Goal: Information Seeking & Learning: Learn about a topic

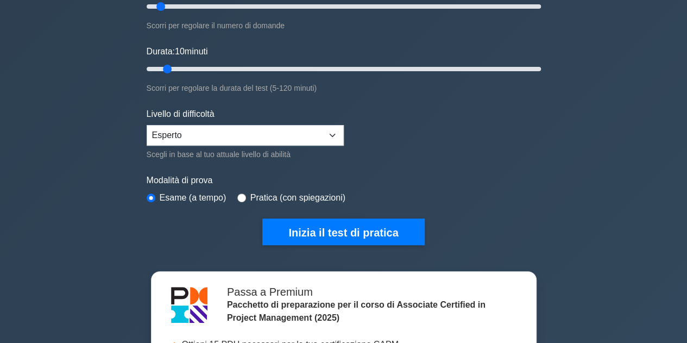
scroll to position [177, 0]
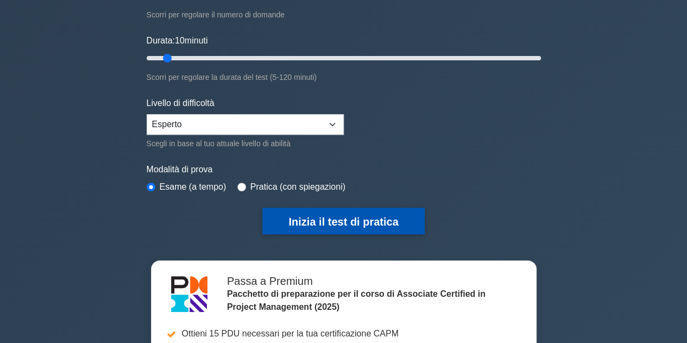
click at [358, 218] on font "Inizia il test di pratica" at bounding box center [344, 222] width 110 height 12
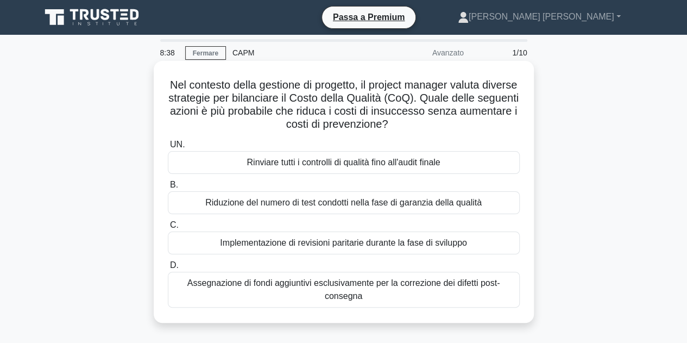
click at [447, 244] on font "Implementazione di revisioni paritarie durante la fase di sviluppo" at bounding box center [343, 242] width 247 height 9
click at [168, 229] on input "C. Implementazione di revisioni paritarie durante la fase di sviluppo" at bounding box center [168, 225] width 0 height 7
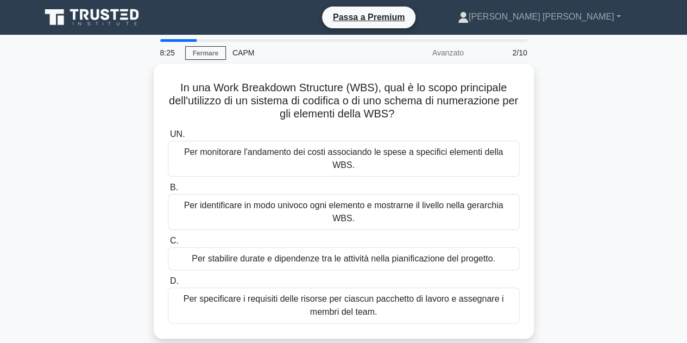
click at [621, 214] on div "In una Work Breakdown Structure (WBS), qual è lo scopo principale dell'utilizzo…" at bounding box center [344, 208] width 620 height 288
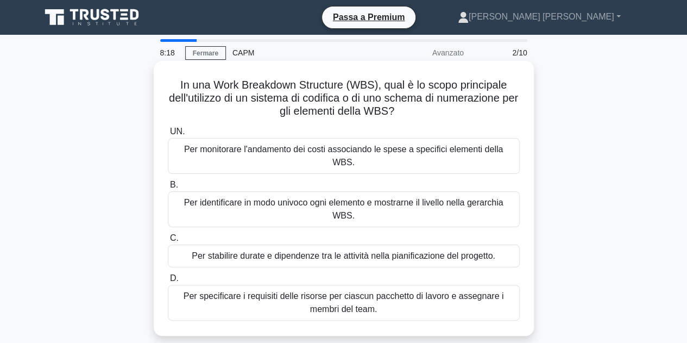
click at [426, 198] on font "Per identificare in modo univoco ogni elemento e mostrarne il livello nella ger…" at bounding box center [344, 209] width 320 height 22
click at [168, 189] on input "B. Per identificare in modo univoco ogni elemento e mostrarne il livello nella …" at bounding box center [168, 185] width 0 height 7
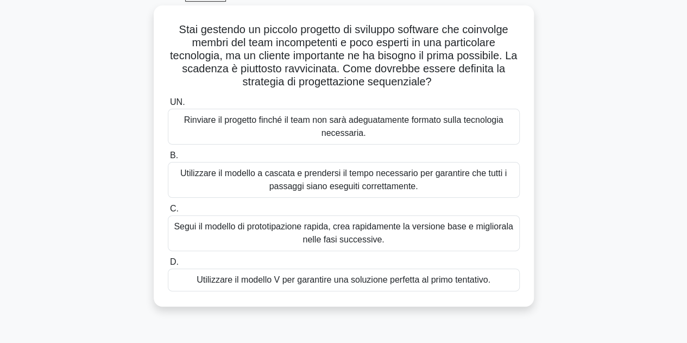
scroll to position [59, 0]
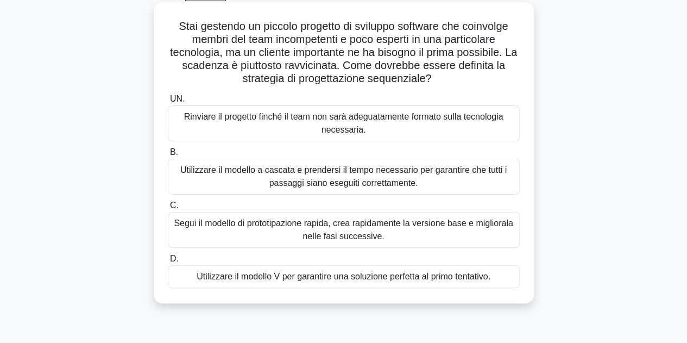
click at [418, 178] on font "Utilizzare il modello a cascata e prendersi il tempo necessario per garantire c…" at bounding box center [344, 177] width 342 height 26
click at [168, 156] on input "B. Utilizzare il modello a cascata e prendersi il tempo necessario per garantir…" at bounding box center [168, 152] width 0 height 7
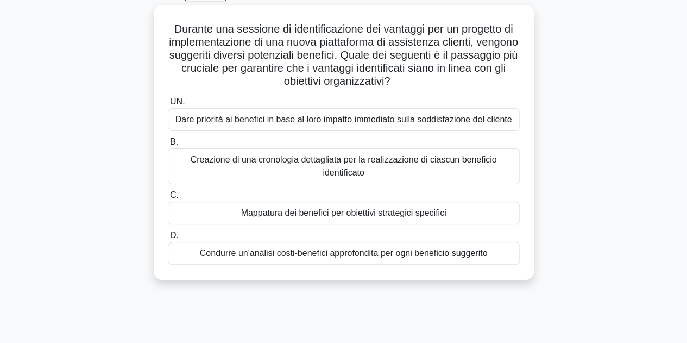
scroll to position [0, 0]
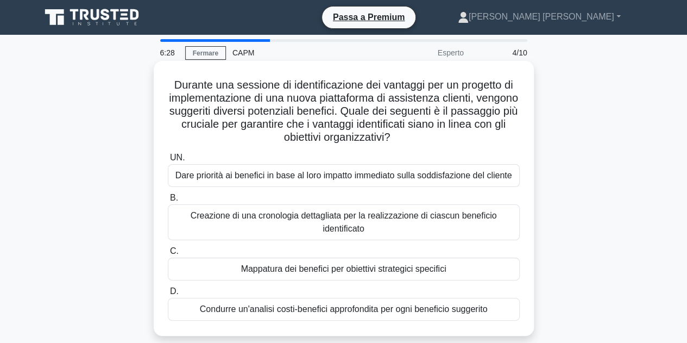
click at [447, 272] on div "Mappatura dei benefici per obiettivi strategici specifici" at bounding box center [344, 269] width 352 height 23
click at [168, 255] on input "C. Mappatura dei benefici per obiettivi strategici specifici" at bounding box center [168, 251] width 0 height 7
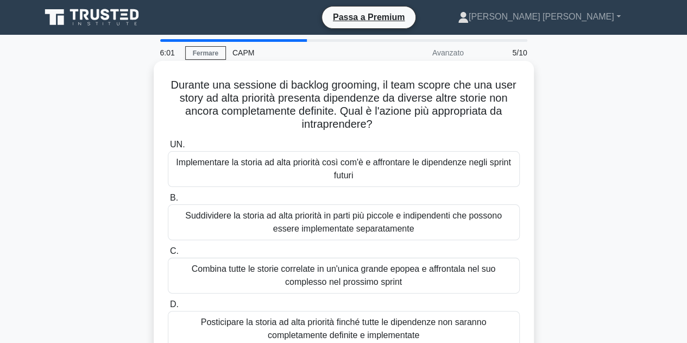
click at [387, 227] on font "Suddividere la storia ad alta priorità in parti più piccole e indipendenti che …" at bounding box center [343, 222] width 317 height 22
click at [168, 202] on input "B. Suddividere la storia ad alta priorità in parti più piccole e indipendenti c…" at bounding box center [168, 198] width 0 height 7
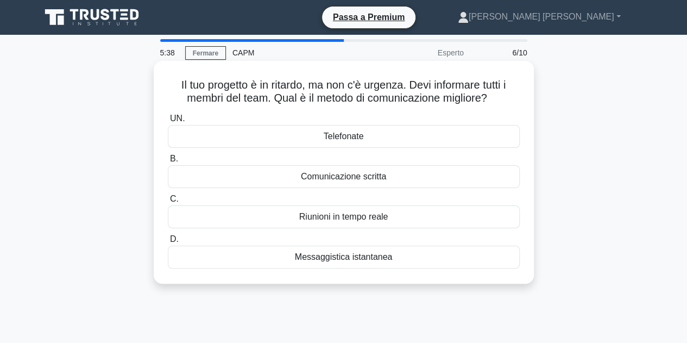
click at [348, 255] on font "Messaggistica istantanea" at bounding box center [344, 256] width 98 height 9
click at [168, 243] on input "D. Messaggistica istantanea" at bounding box center [168, 239] width 0 height 7
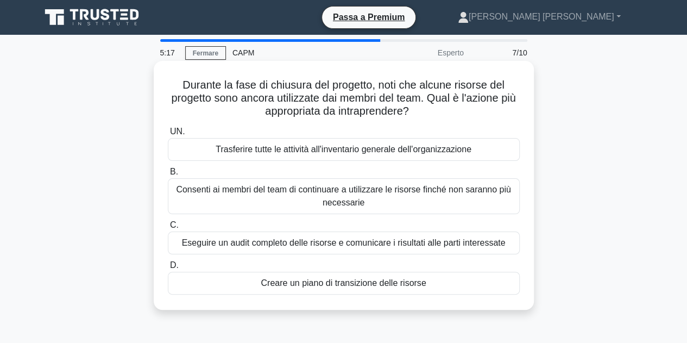
click at [401, 282] on font "Creare un piano di transizione delle risorse" at bounding box center [343, 282] width 165 height 9
click at [168, 269] on input "D. Creare un piano di transizione delle risorse" at bounding box center [168, 265] width 0 height 7
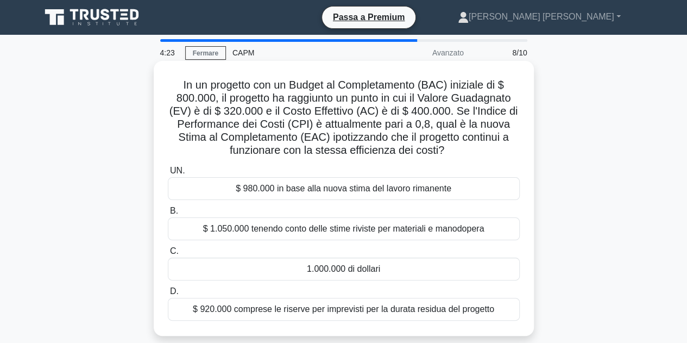
click at [408, 268] on div "1.000.000 di dollari" at bounding box center [344, 269] width 352 height 23
click at [168, 255] on input "C. 1.000.000 di dollari" at bounding box center [168, 251] width 0 height 7
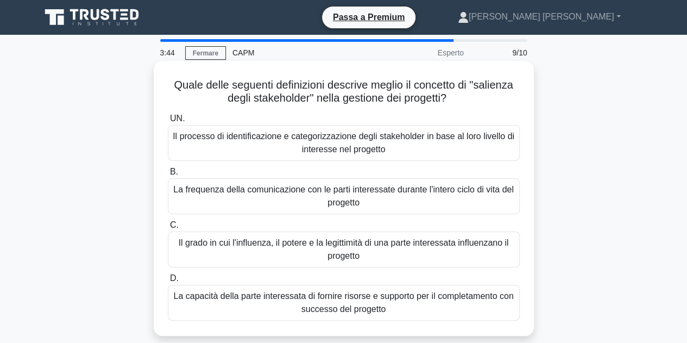
click at [414, 148] on font "Il processo di identificazione e categorizzazione degli stakeholder in base al …" at bounding box center [344, 143] width 342 height 26
click at [168, 122] on input "UN. Il processo di identificazione e categorizzazione degli stakeholder in base…" at bounding box center [168, 118] width 0 height 7
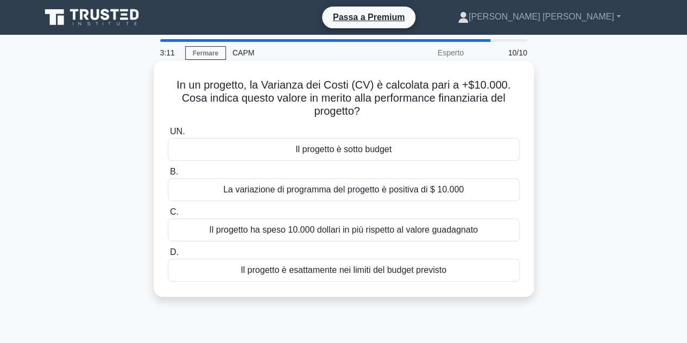
click at [457, 192] on font "La variazione di programma del progetto è positiva di $ 10.000" at bounding box center [343, 189] width 241 height 9
click at [168, 176] on input "B. La variazione di programma del progetto è positiva di $ 10.000" at bounding box center [168, 171] width 0 height 7
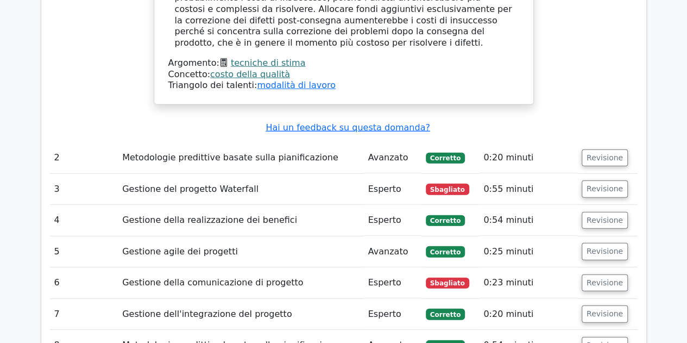
scroll to position [1464, 0]
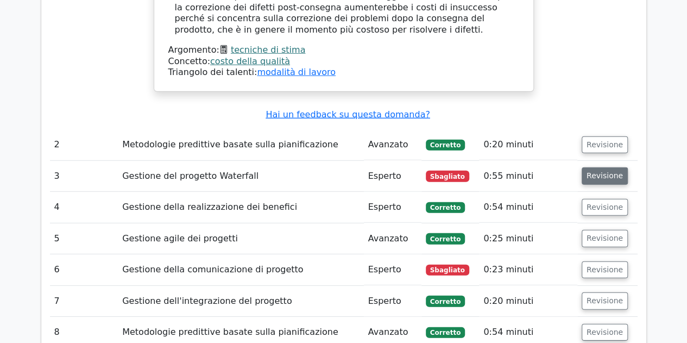
click at [603, 172] on font "Revisione" at bounding box center [605, 176] width 36 height 9
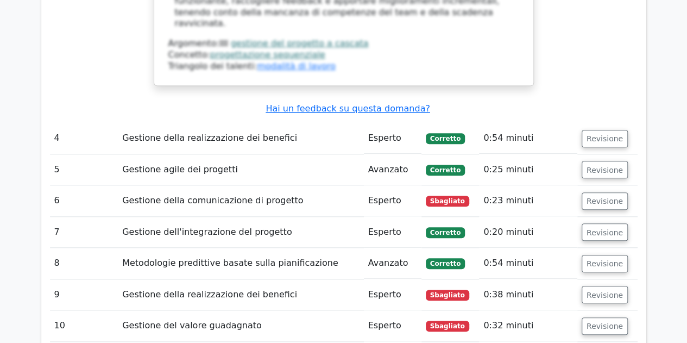
scroll to position [2436, 0]
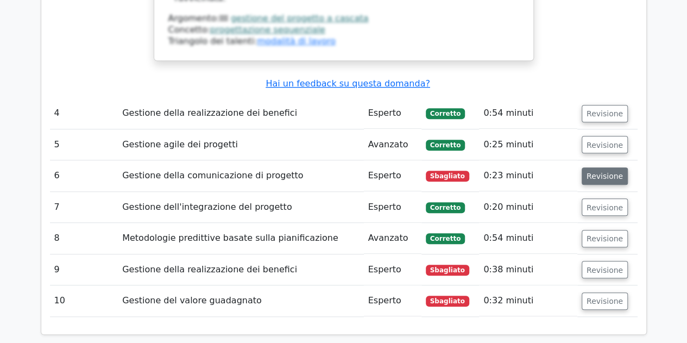
click at [596, 172] on font "Revisione" at bounding box center [605, 176] width 36 height 9
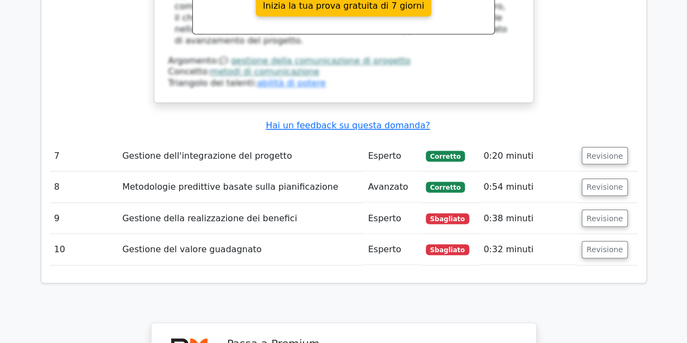
scroll to position [2965, 0]
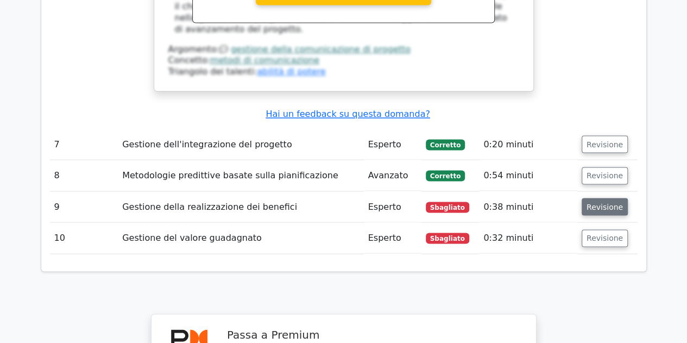
click at [597, 202] on font "Revisione" at bounding box center [605, 206] width 36 height 9
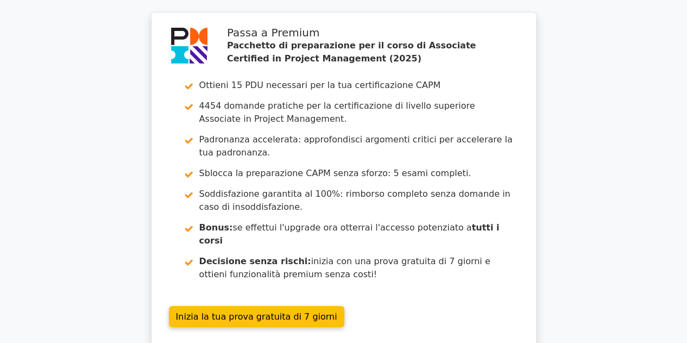
scroll to position [3974, 0]
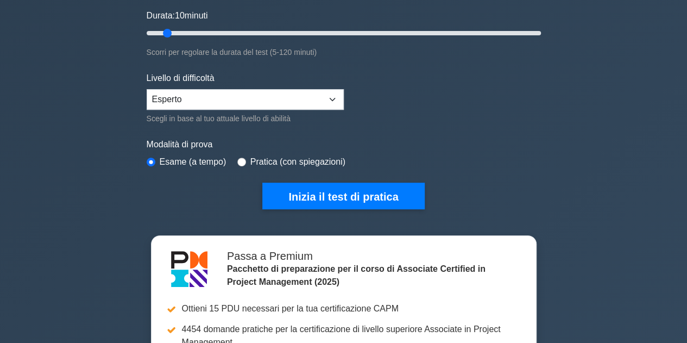
scroll to position [203, 0]
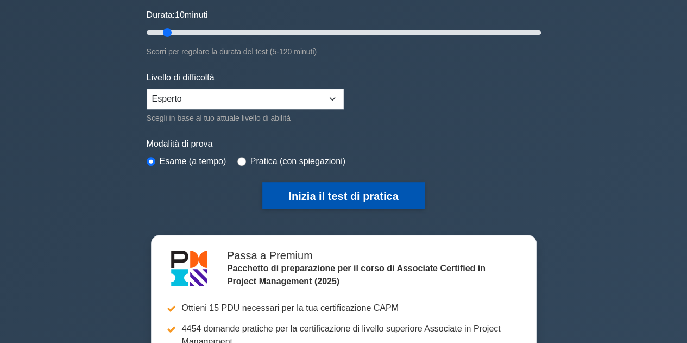
click at [354, 195] on font "Inizia il test di pratica" at bounding box center [344, 196] width 110 height 12
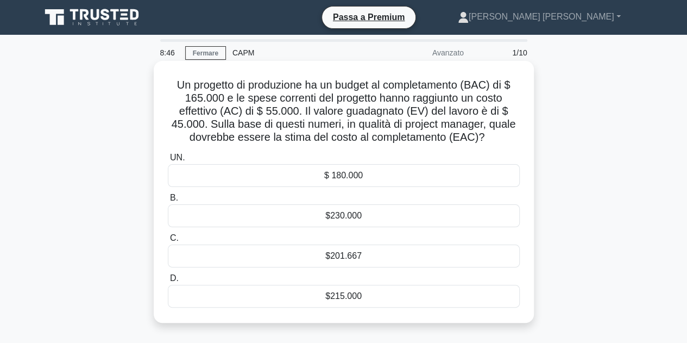
click at [378, 252] on div "$201.667" at bounding box center [344, 256] width 352 height 23
click at [168, 242] on input "C. $201.667" at bounding box center [168, 238] width 0 height 7
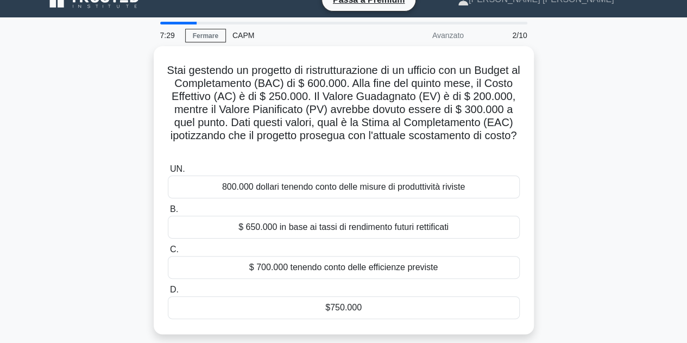
scroll to position [16, 0]
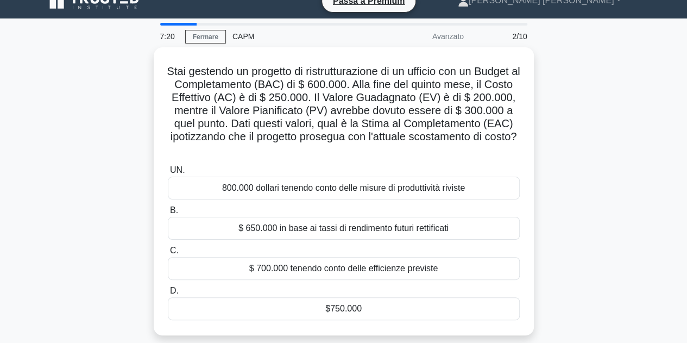
drag, startPoint x: 403, startPoint y: 328, endPoint x: 388, endPoint y: 354, distance: 30.2
click at [388, 342] on html "Passa a Premium [PERSON_NAME] [PERSON_NAME]" at bounding box center [343, 277] width 687 height 587
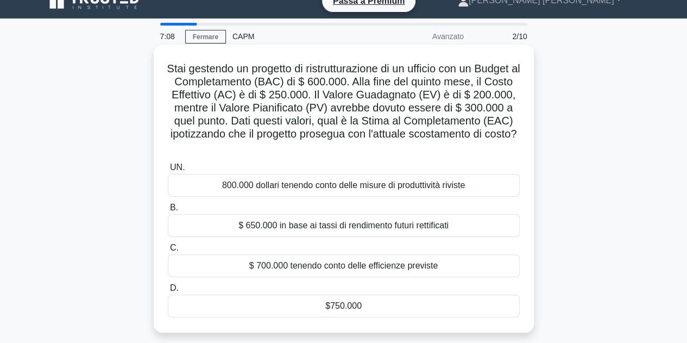
click at [362, 307] on div "$750.000" at bounding box center [344, 306] width 352 height 23
click at [168, 292] on input "D. $750.000" at bounding box center [168, 288] width 0 height 7
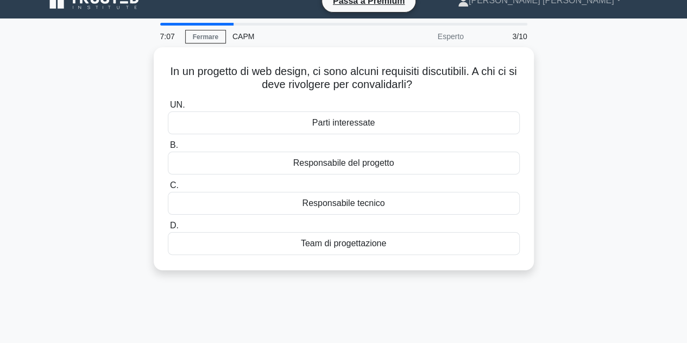
scroll to position [0, 0]
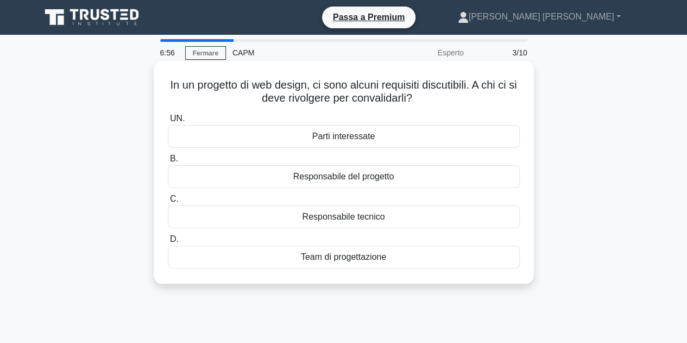
click at [399, 139] on div "Parti interessate" at bounding box center [344, 136] width 352 height 23
click at [168, 122] on input "UN. Parti interessate" at bounding box center [168, 118] width 0 height 7
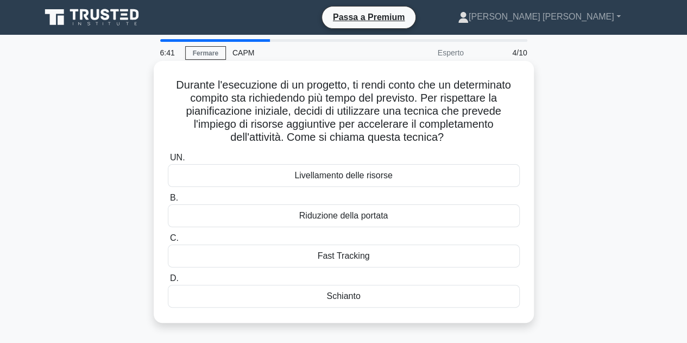
click at [349, 301] on font "Schianto" at bounding box center [344, 295] width 34 height 9
click at [168, 282] on input "D. Schianto" at bounding box center [168, 278] width 0 height 7
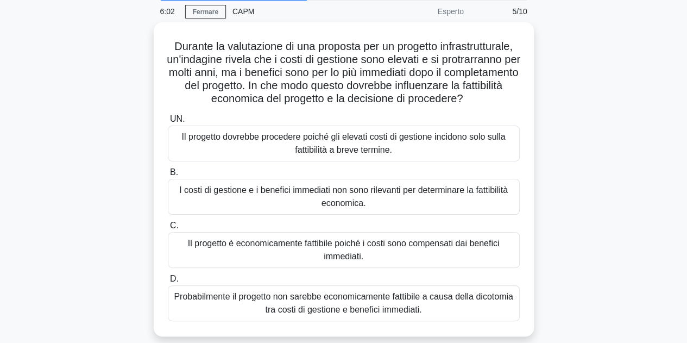
scroll to position [41, 0]
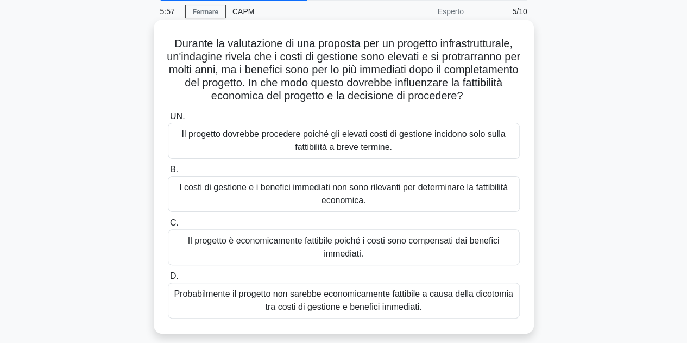
click at [397, 260] on font "Il progetto è economicamente fattibile poiché i costi sono compensati dai benef…" at bounding box center [344, 247] width 342 height 26
click at [168, 227] on input "C. Il progetto è economicamente fattibile poiché i costi sono compensati dai be…" at bounding box center [168, 223] width 0 height 7
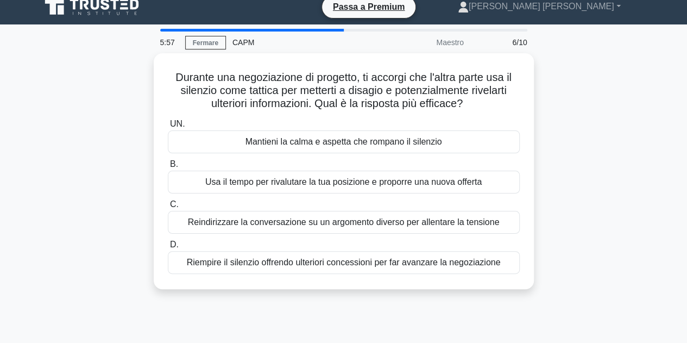
scroll to position [0, 0]
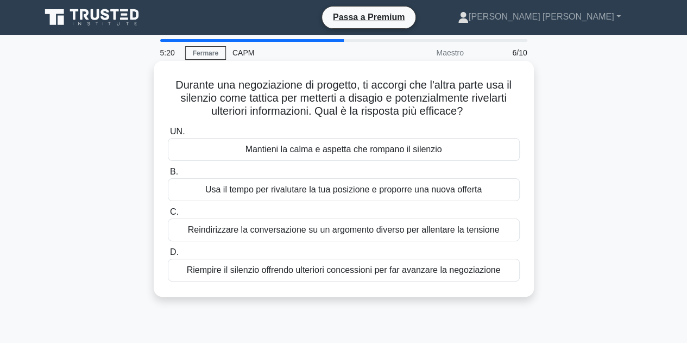
click at [479, 194] on font "Usa il tempo per rivalutare la tua posizione e proporre una nuova offerta" at bounding box center [343, 189] width 277 height 9
click at [168, 176] on input "B. Usa il tempo per rivalutare la tua posizione e proporre una nuova offerta" at bounding box center [168, 171] width 0 height 7
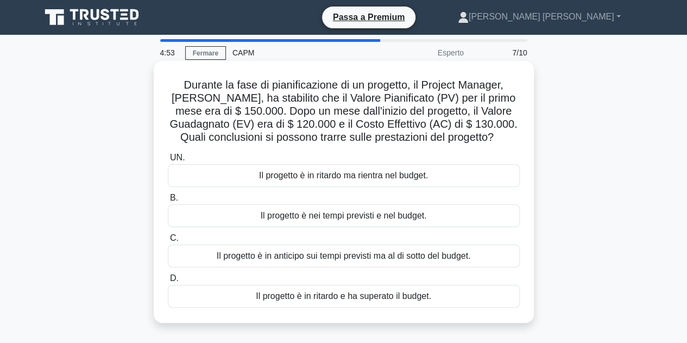
click at [432, 296] on font "Il progetto è in ritardo e ha superato il budget." at bounding box center [344, 295] width 176 height 9
click at [168, 282] on input "D. Il progetto è in ritardo e ha superato il budget." at bounding box center [168, 278] width 0 height 7
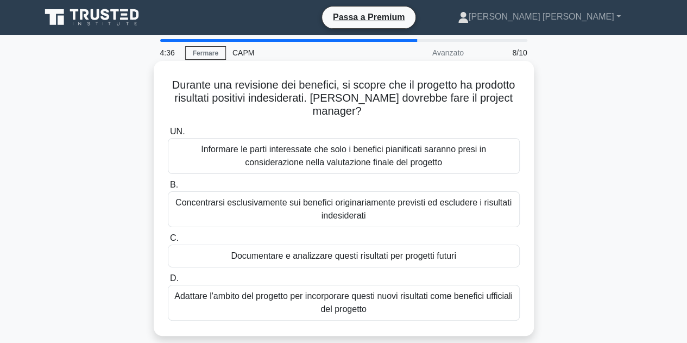
click at [446, 260] on font "Documentare e analizzare questi risultati per progetti futuri" at bounding box center [343, 255] width 225 height 9
click at [168, 242] on input "C. Documentare e analizzare questi risultati per progetti futuri" at bounding box center [168, 238] width 0 height 7
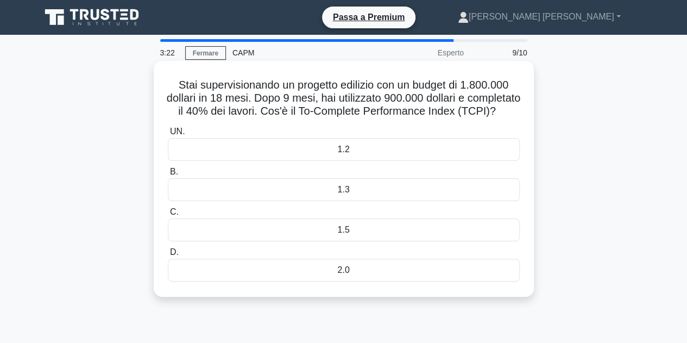
click at [373, 201] on div "1.3" at bounding box center [344, 189] width 352 height 23
click at [168, 176] on input "B. 1.3" at bounding box center [168, 171] width 0 height 7
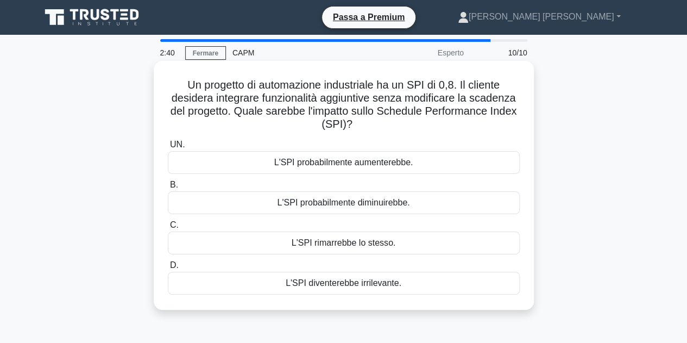
click at [403, 167] on font "L'SPI probabilmente aumenterebbe." at bounding box center [343, 162] width 139 height 9
click at [168, 148] on input "UN. L'SPI probabilmente aumenterebbe." at bounding box center [168, 144] width 0 height 7
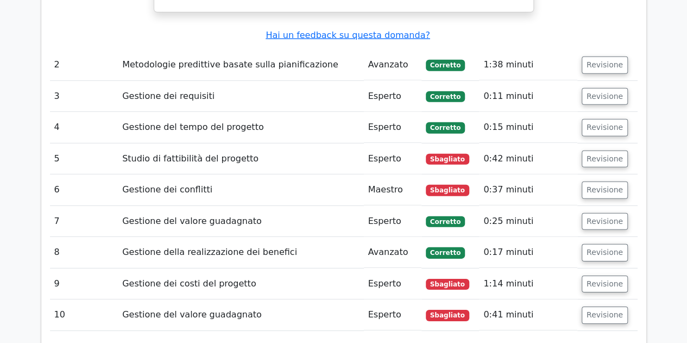
scroll to position [1547, 0]
click at [597, 154] on font "Revisione" at bounding box center [605, 158] width 36 height 9
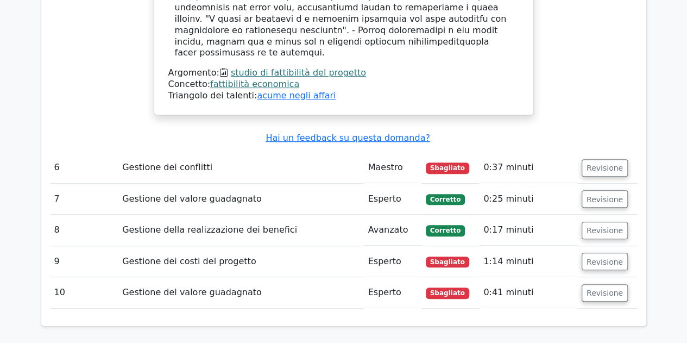
scroll to position [2250, 0]
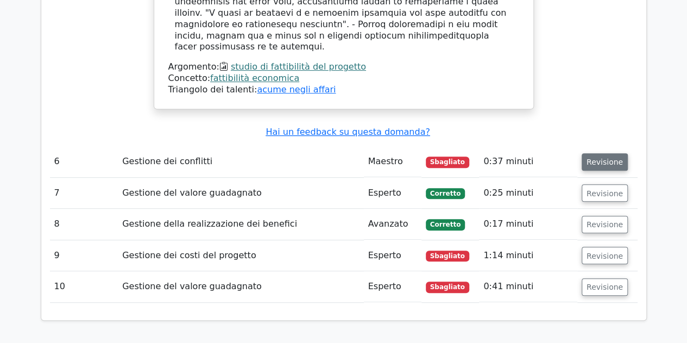
click at [603, 158] on font "Revisione" at bounding box center [605, 162] width 36 height 9
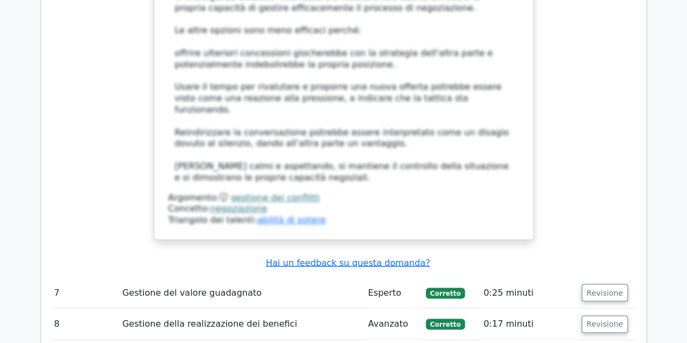
scroll to position [2871, 0]
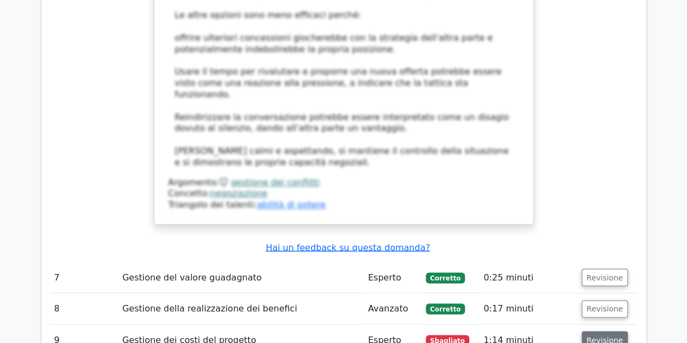
click at [608, 335] on font "Revisione" at bounding box center [605, 339] width 36 height 9
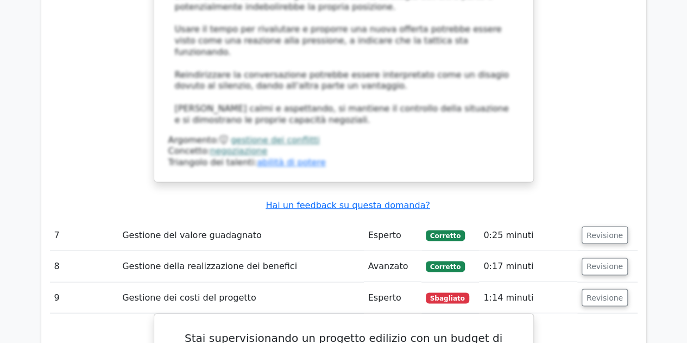
scroll to position [2930, 0]
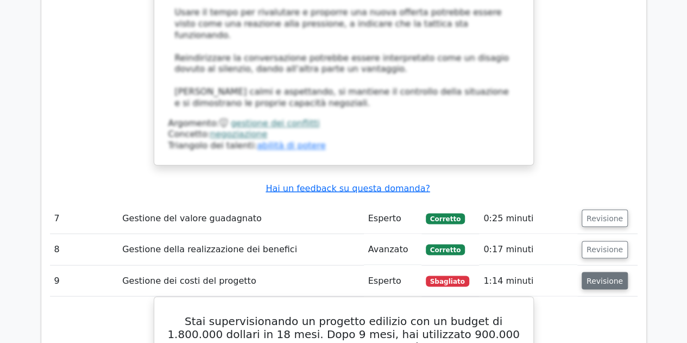
click at [605, 276] on font "Revisione" at bounding box center [605, 280] width 36 height 9
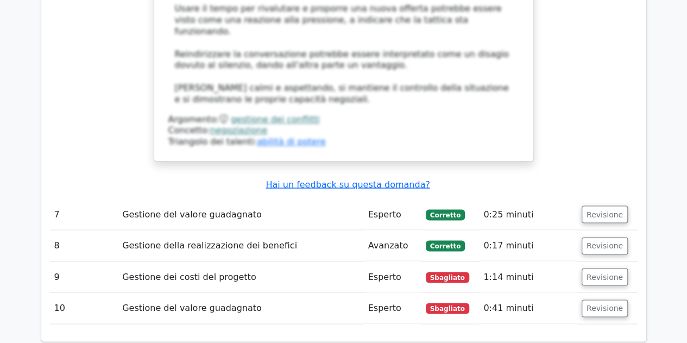
scroll to position [2908, 0]
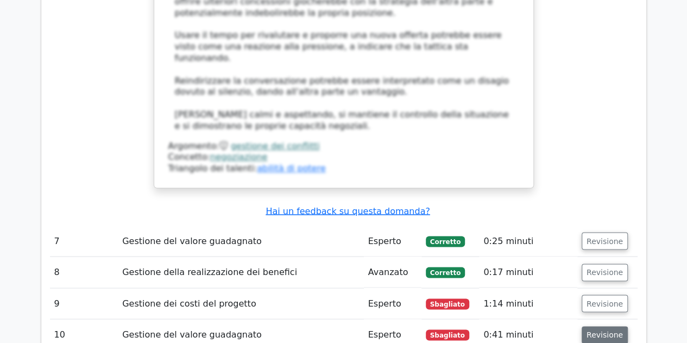
click at [599, 330] on font "Revisione" at bounding box center [605, 334] width 36 height 9
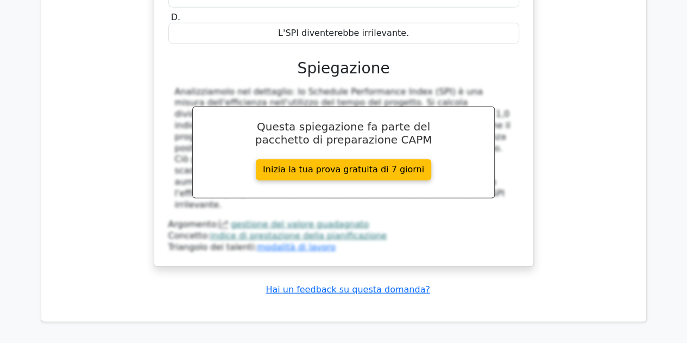
scroll to position [3736, 0]
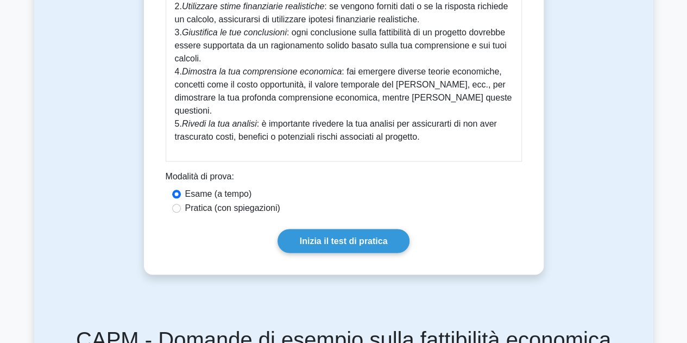
scroll to position [568, 0]
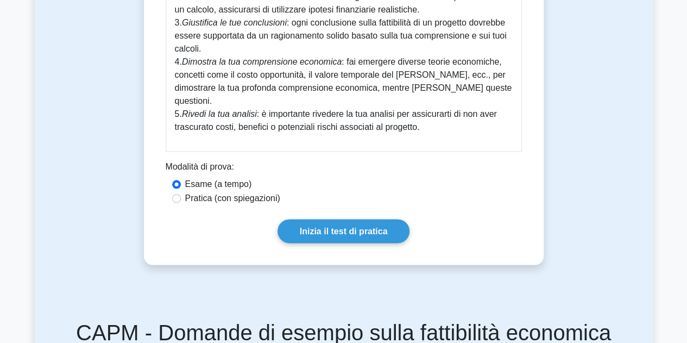
click at [236, 193] on font "Pratica (con spiegazioni)" at bounding box center [232, 197] width 95 height 9
click at [181, 194] on input "Pratica (con spiegazioni)" at bounding box center [176, 198] width 9 height 9
radio input "true"
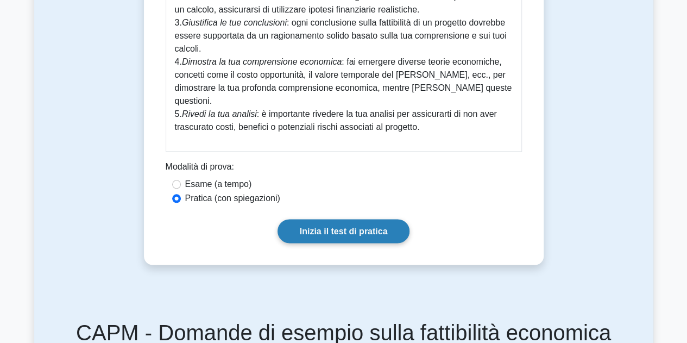
click at [341, 227] on font "Inizia il test di pratica" at bounding box center [344, 231] width 88 height 9
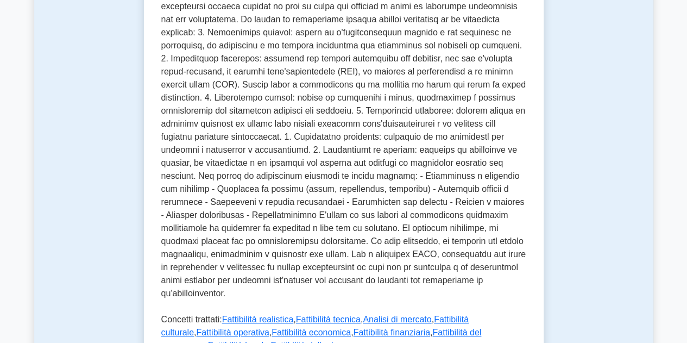
scroll to position [315, 0]
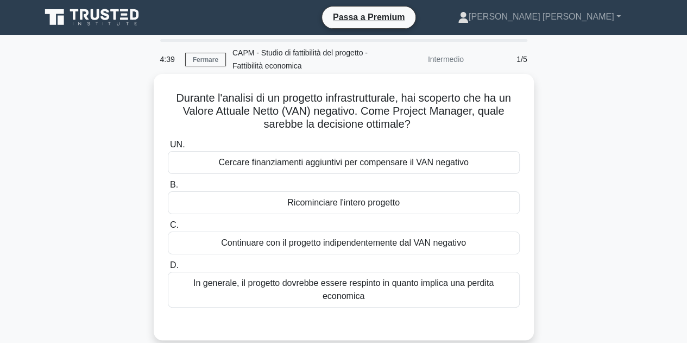
click at [387, 291] on font "In generale, il progetto dovrebbe essere respinto in quanto implica una perdita…" at bounding box center [344, 290] width 342 height 26
click at [168, 269] on input "D. In generale, il progetto dovrebbe essere respinto in quanto implica una perd…" at bounding box center [168, 265] width 0 height 7
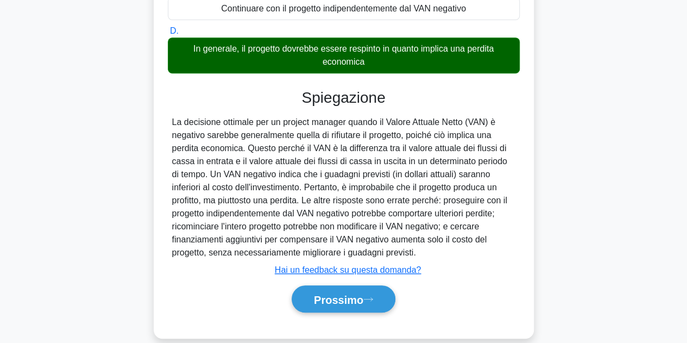
scroll to position [239, 0]
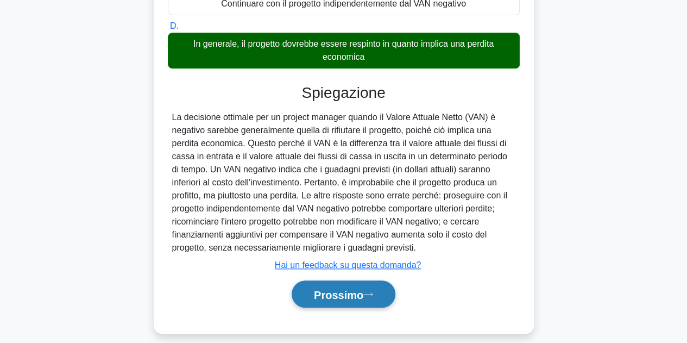
click at [339, 294] on font "Prossimo" at bounding box center [338, 295] width 49 height 12
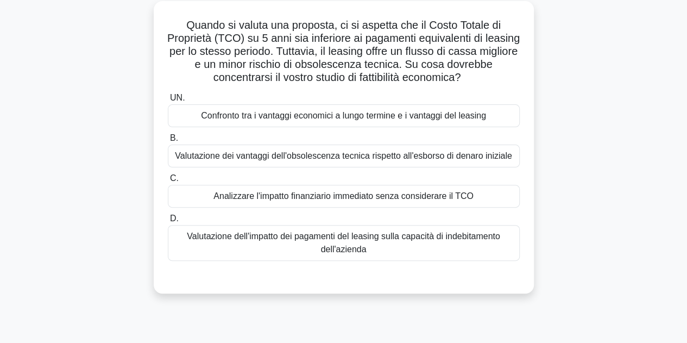
scroll to position [79, 0]
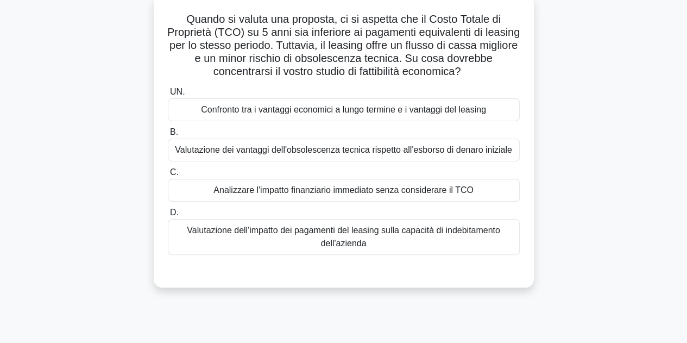
click at [474, 110] on font "Confronto tra i vantaggi economici a lungo termine e i vantaggi del leasing" at bounding box center [343, 109] width 285 height 9
click at [168, 96] on input "UN. Confronto tra i vantaggi economici a lungo termine e i vantaggi del leasing" at bounding box center [168, 92] width 0 height 7
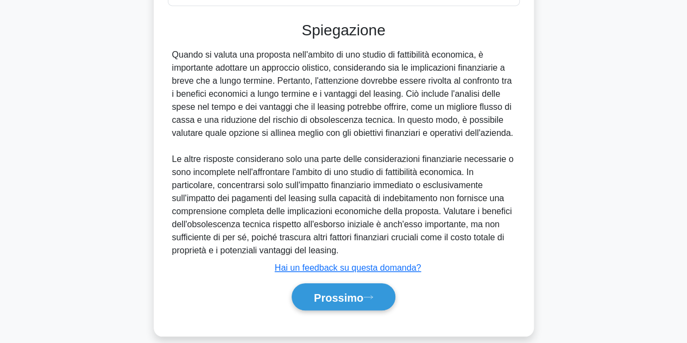
scroll to position [332, 0]
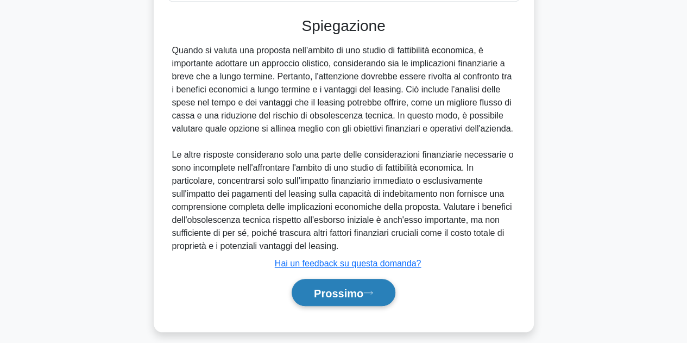
click at [345, 300] on button "Prossimo" at bounding box center [344, 293] width 104 height 28
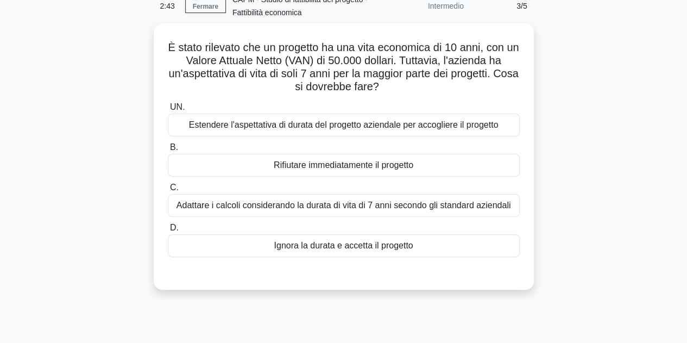
scroll to position [55, 0]
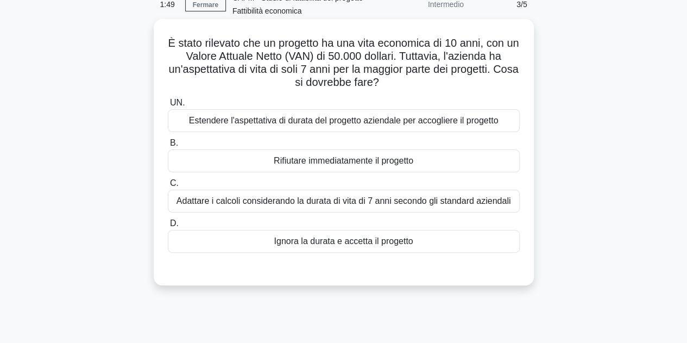
click at [434, 202] on font "Adattare i calcoli considerando la durata di vita di 7 anni secondo gli standar…" at bounding box center [344, 200] width 335 height 9
click at [168, 187] on input "C. Adattare i calcoli considerando la durata di vita di 7 anni secondo gli stan…" at bounding box center [168, 183] width 0 height 7
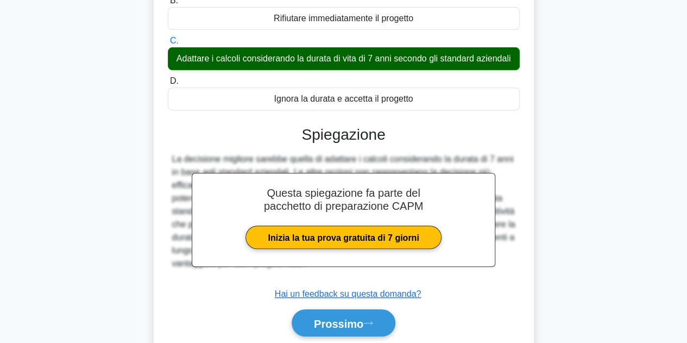
scroll to position [249, 0]
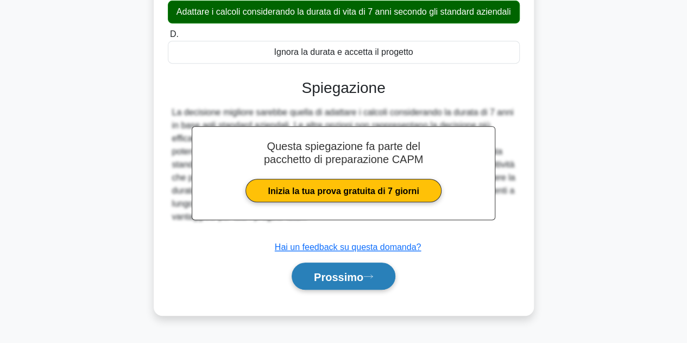
click at [382, 284] on button "Prossimo" at bounding box center [344, 276] width 104 height 28
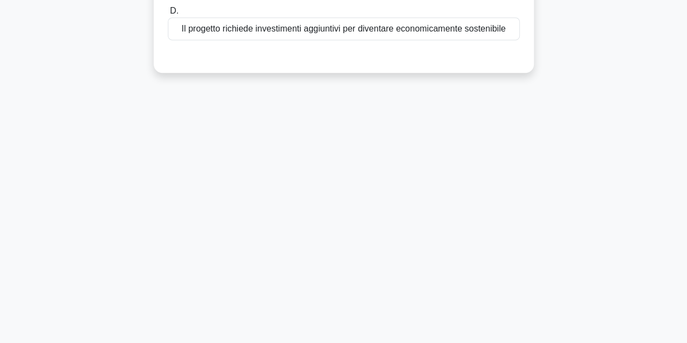
scroll to position [0, 0]
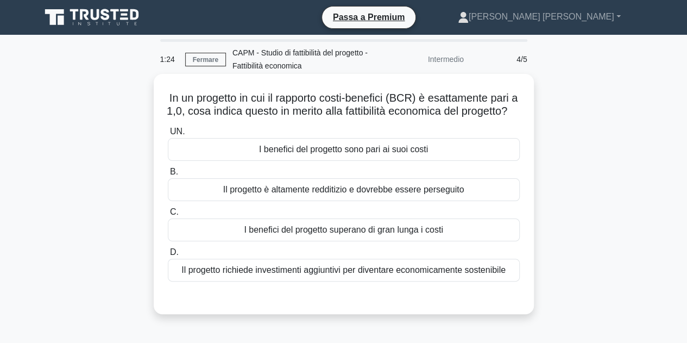
click at [426, 154] on font "I benefici del progetto sono pari ai suoi costi" at bounding box center [343, 149] width 169 height 9
click at [168, 135] on input "UN. I benefici del progetto sono pari ai suoi costi" at bounding box center [168, 131] width 0 height 7
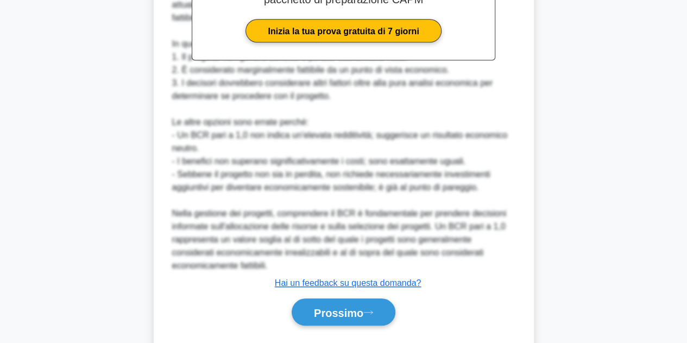
scroll to position [418, 0]
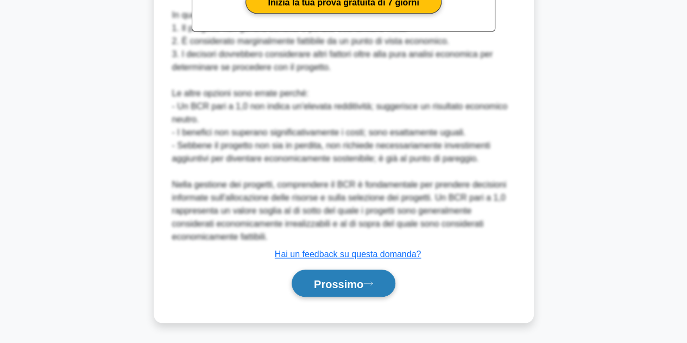
click at [331, 290] on font "Prossimo" at bounding box center [338, 284] width 49 height 12
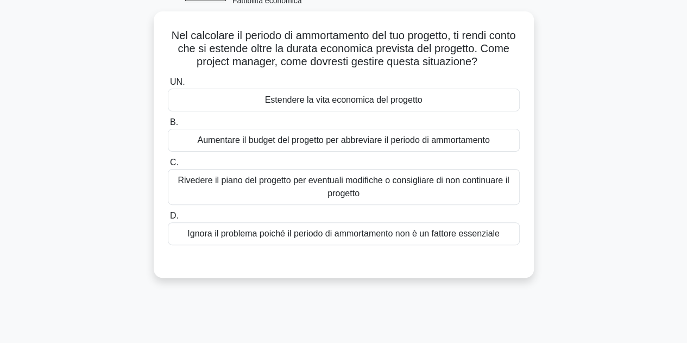
scroll to position [64, 0]
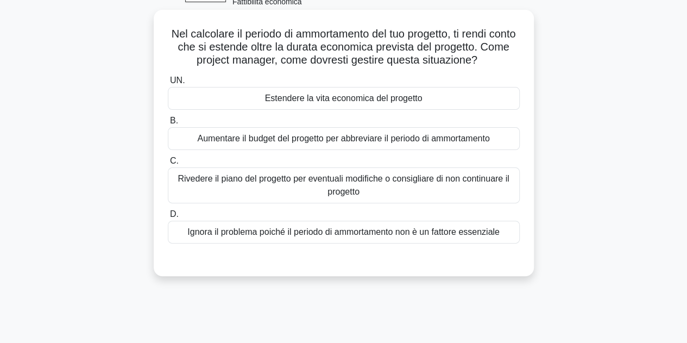
click at [452, 190] on font "Rivedere il piano del progetto per eventuali modifiche o consigliare di non con…" at bounding box center [344, 185] width 342 height 26
click at [168, 165] on input "C. Rivedere il piano del progetto per eventuali modifiche o consigliare di non …" at bounding box center [168, 161] width 0 height 7
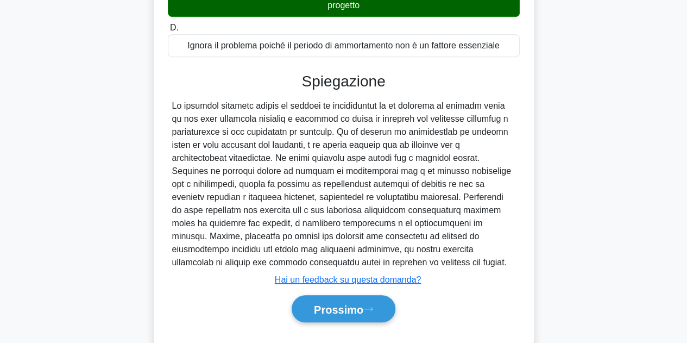
scroll to position [275, 0]
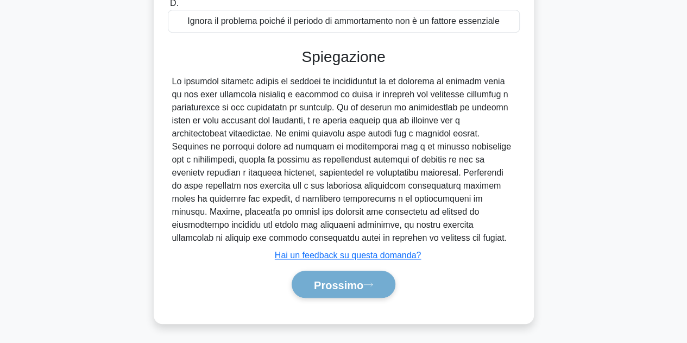
click at [346, 294] on div "Prossimo" at bounding box center [344, 285] width 357 height 28
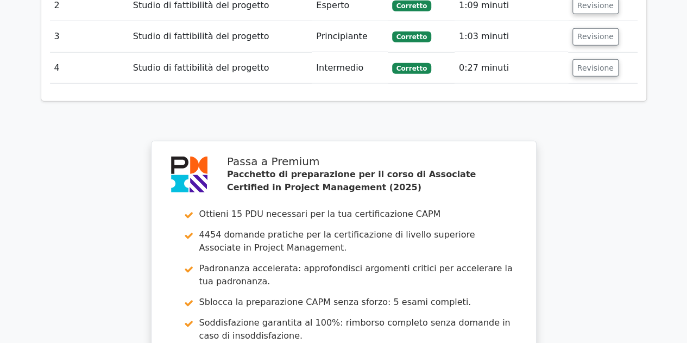
scroll to position [1730, 0]
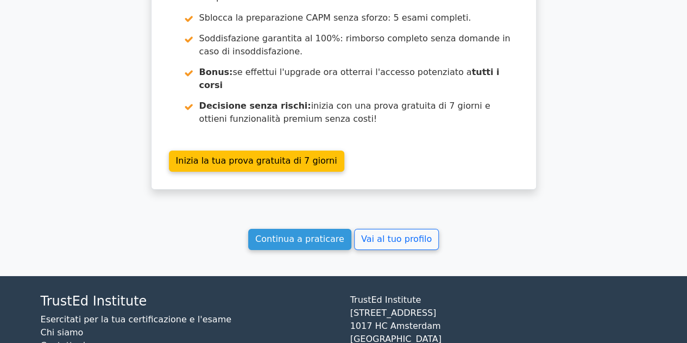
click at [684, 298] on footer "TrustEd Institute Esercitati per la tua certificazione e l'esame Chi siamo Cont…" at bounding box center [343, 340] width 687 height 129
click at [288, 234] on font "Continua a praticare" at bounding box center [299, 239] width 89 height 10
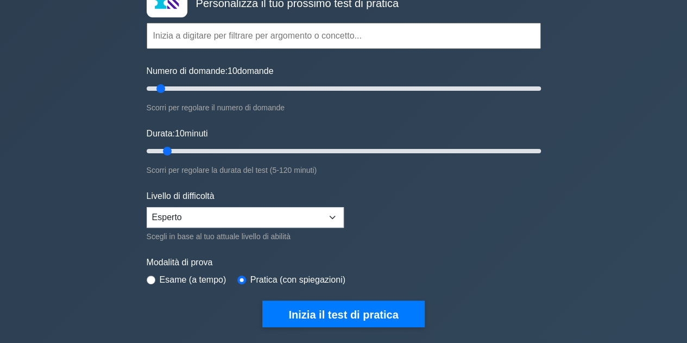
scroll to position [87, 0]
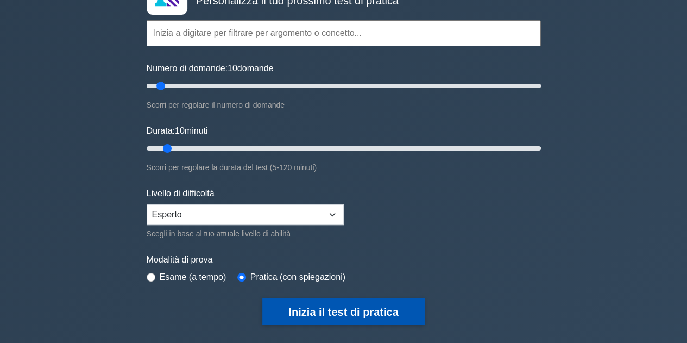
click at [353, 311] on font "Inizia il test di pratica" at bounding box center [344, 312] width 110 height 12
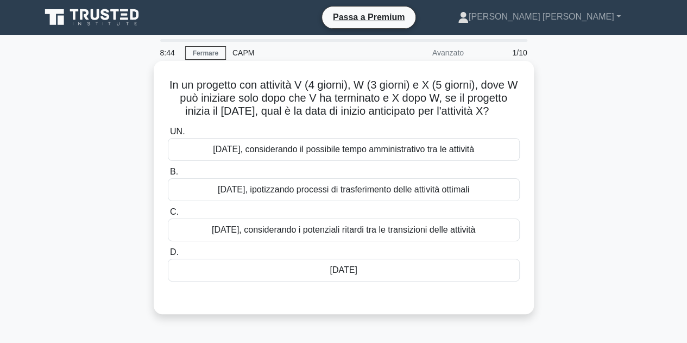
click at [349, 267] on font "[DATE]" at bounding box center [343, 269] width 27 height 9
click at [168, 256] on input "D. [DATE]" at bounding box center [168, 252] width 0 height 7
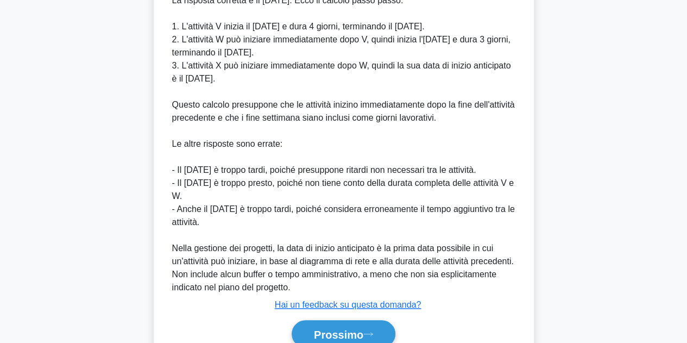
scroll to position [379, 0]
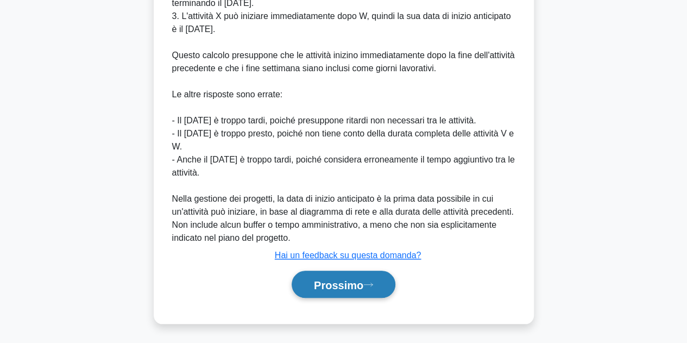
click at [334, 295] on button "Prossimo" at bounding box center [344, 285] width 104 height 28
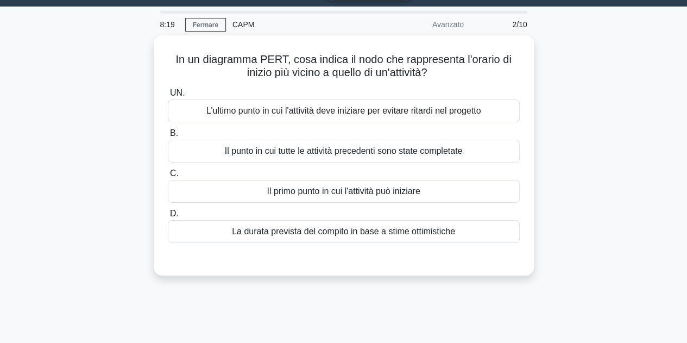
scroll to position [12, 0]
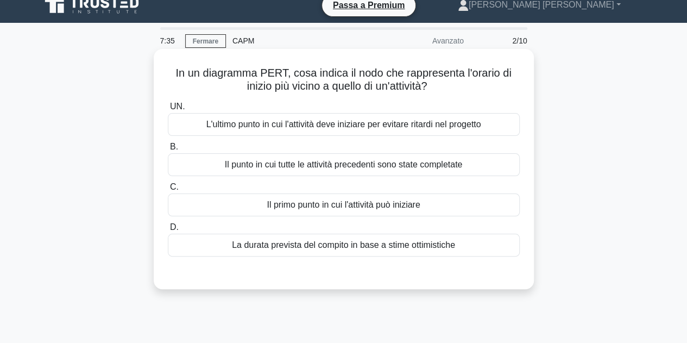
click at [393, 203] on font "Il primo punto in cui l'attività può iniziare" at bounding box center [343, 204] width 153 height 9
click at [168, 191] on input "C. Il primo punto in cui l'attività può iniziare" at bounding box center [168, 187] width 0 height 7
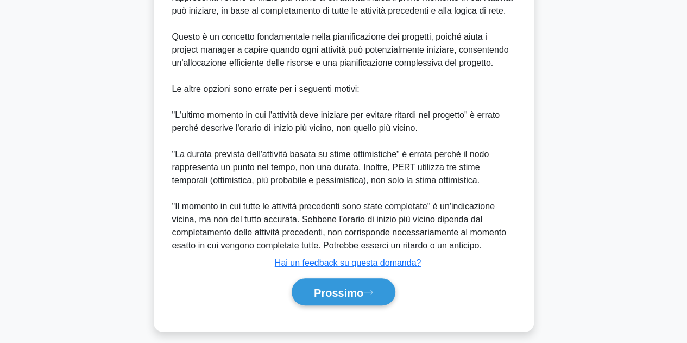
scroll to position [363, 0]
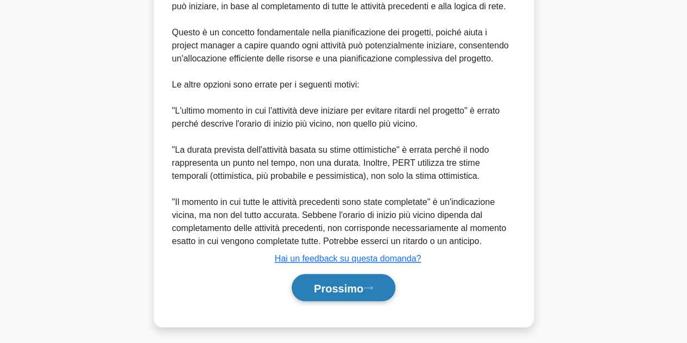
click at [338, 294] on font "Prossimo" at bounding box center [338, 288] width 49 height 12
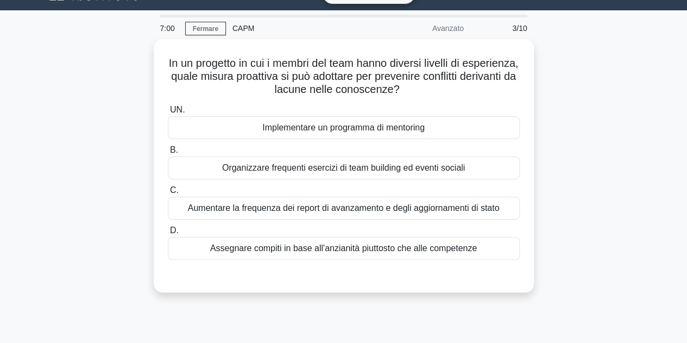
scroll to position [23, 0]
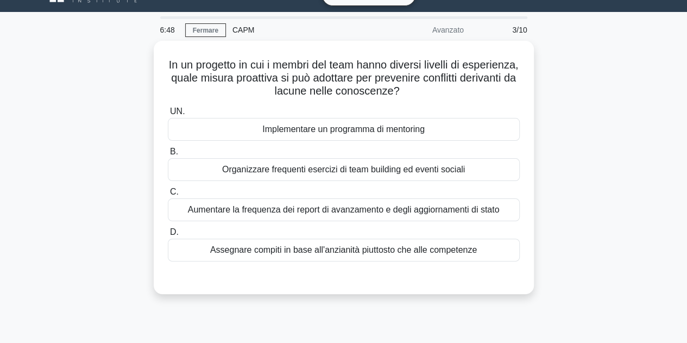
click at [676, 96] on main "6:48 Fermare CAPM Avanzato 3/10 In un progetto in cui i membri del team hanno d…" at bounding box center [343, 288] width 687 height 552
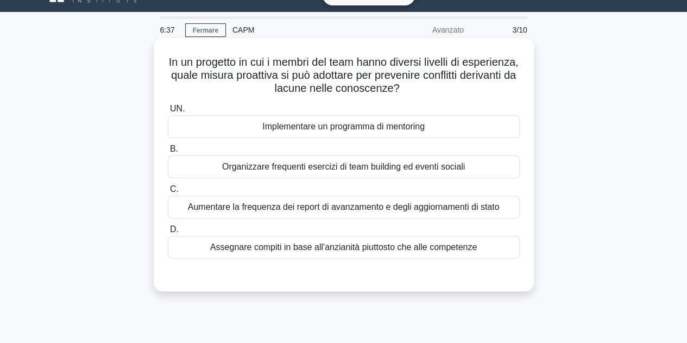
click at [391, 126] on font "Implementare un programma di mentoring" at bounding box center [343, 126] width 162 height 9
click at [168, 112] on input "UN. Implementare un programma di mentoring" at bounding box center [168, 108] width 0 height 7
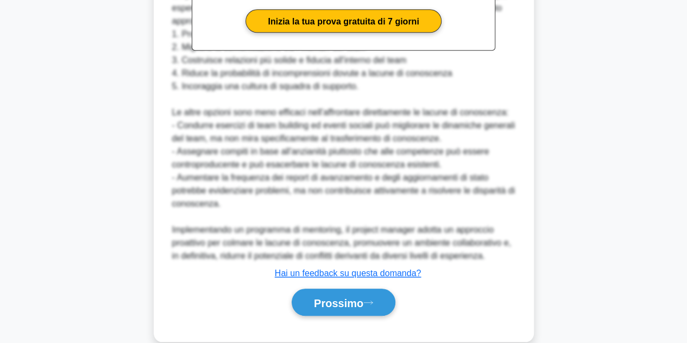
scroll to position [405, 0]
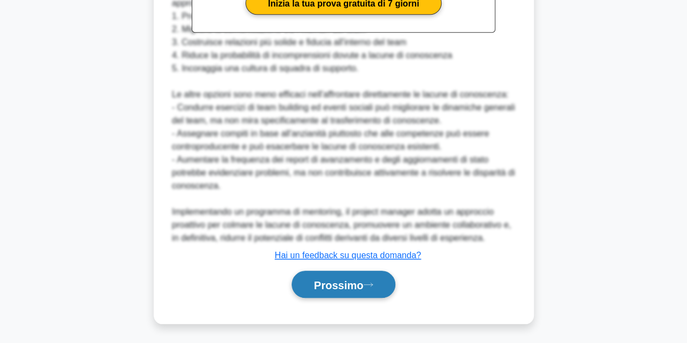
click at [339, 284] on font "Prossimo" at bounding box center [338, 285] width 49 height 12
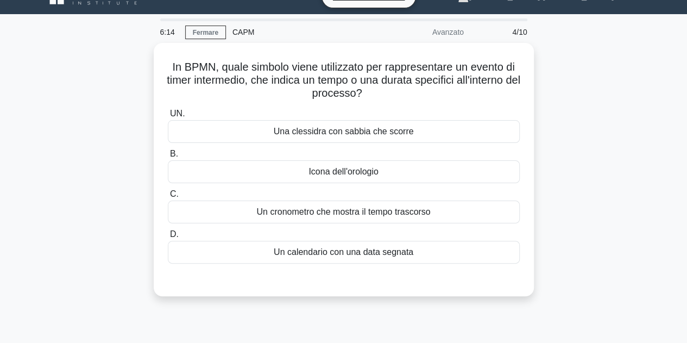
scroll to position [19, 0]
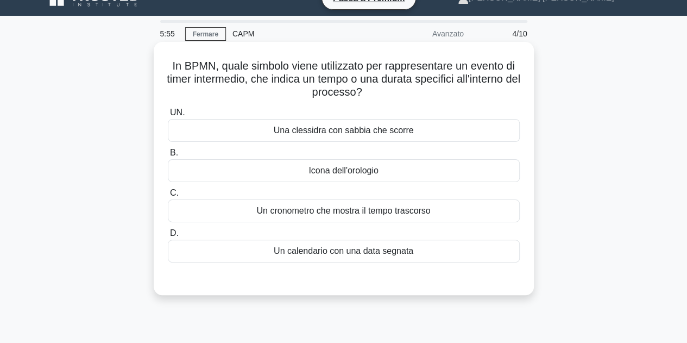
click at [390, 210] on font "Un cronometro che mostra il tempo trascorso" at bounding box center [344, 210] width 174 height 9
click at [168, 197] on input "C. Un cronometro che mostra il tempo trascorso" at bounding box center [168, 193] width 0 height 7
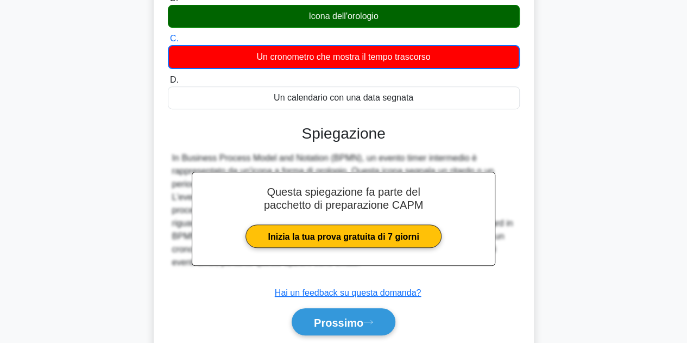
scroll to position [174, 0]
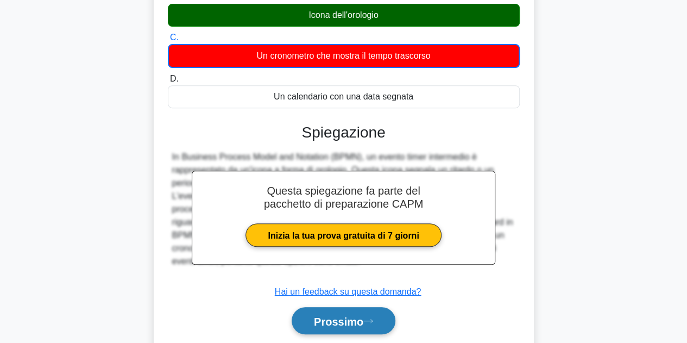
click at [363, 320] on font "Prossimo" at bounding box center [338, 321] width 49 height 12
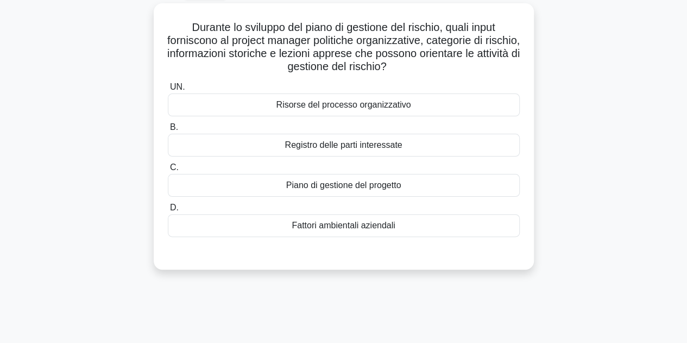
scroll to position [60, 0]
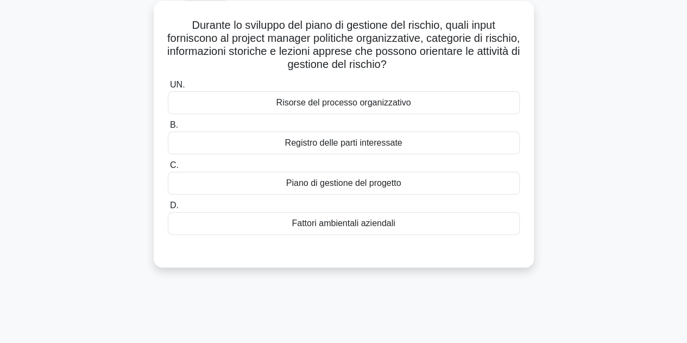
click at [379, 228] on font "Fattori ambientali aziendali" at bounding box center [343, 222] width 103 height 9
click at [168, 209] on input "D. Fattori ambientali aziendali" at bounding box center [168, 205] width 0 height 7
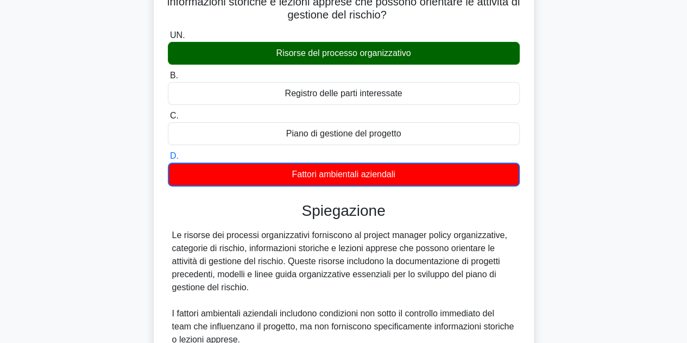
scroll to position [129, 0]
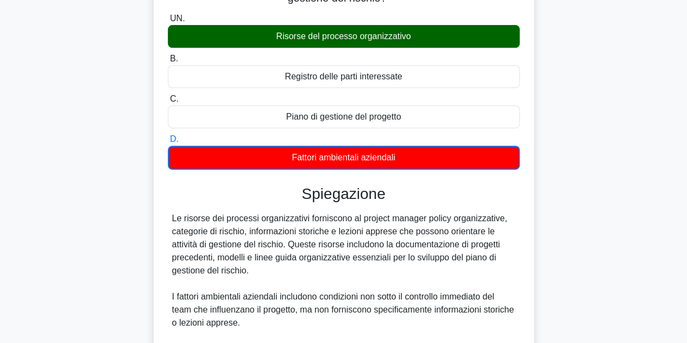
drag, startPoint x: 687, startPoint y: 165, endPoint x: 689, endPoint y: 179, distance: 14.3
click at [687, 179] on html "Passa a Premium Maria Rosaria" at bounding box center [343, 194] width 687 height 646
click at [673, 210] on main "5:00 Fermare CAPM Avanzato 5/10 Durante lo sviluppo del piano di gestione del r…" at bounding box center [343, 211] width 687 height 611
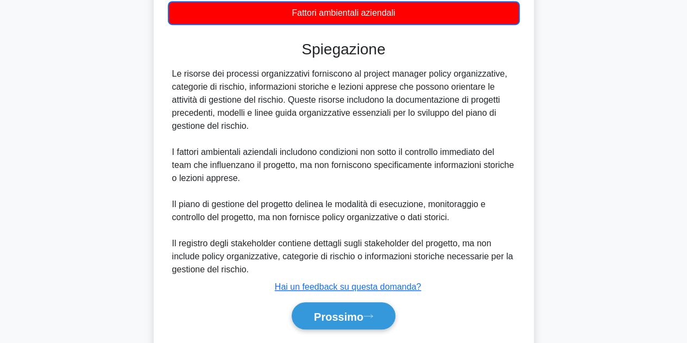
scroll to position [302, 0]
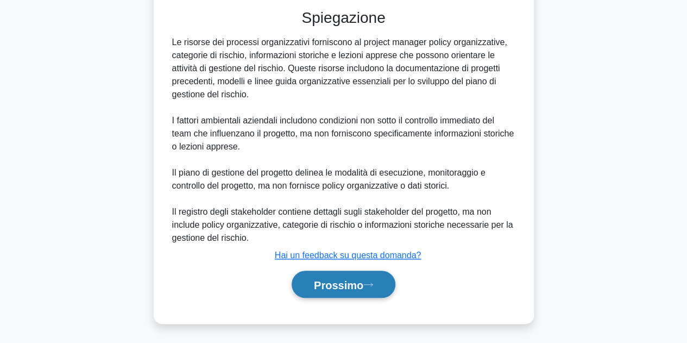
click at [341, 287] on font "Prossimo" at bounding box center [338, 285] width 49 height 12
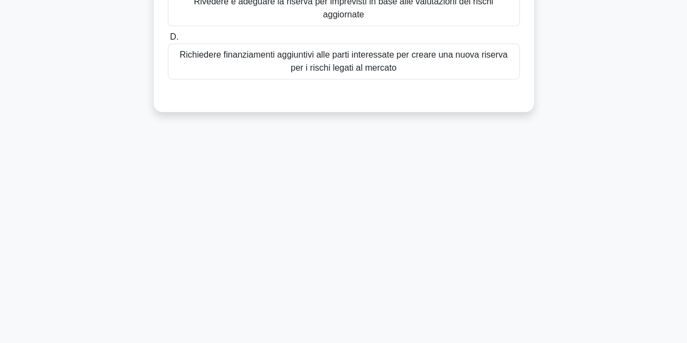
scroll to position [0, 0]
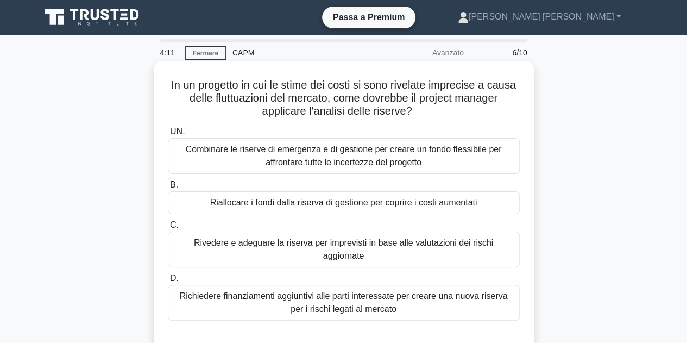
click at [375, 247] on font "Rivedere e adeguare la riserva per imprevisti in base alle valutazioni dei risc…" at bounding box center [343, 249] width 299 height 22
click at [168, 229] on input "C. Rivedere e adeguare la riserva per imprevisti in base alle valutazioni dei r…" at bounding box center [168, 225] width 0 height 7
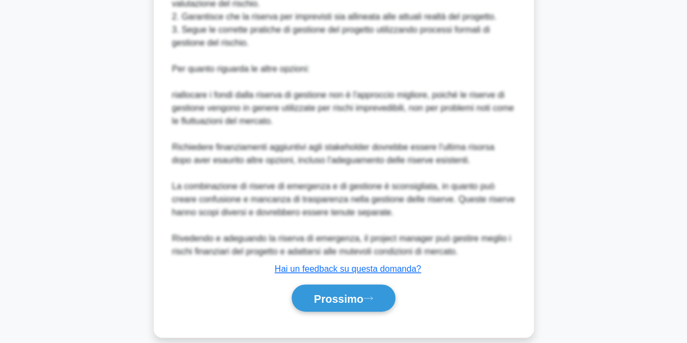
scroll to position [539, 0]
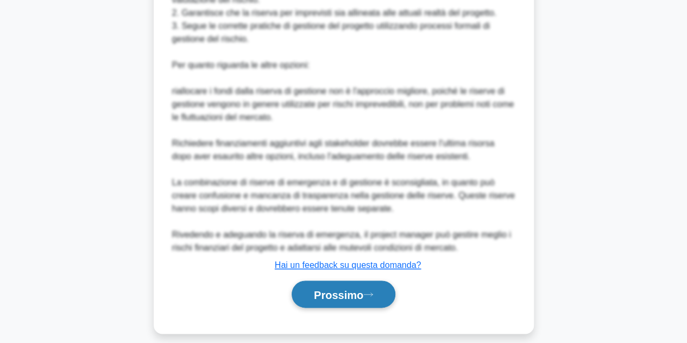
click at [328, 298] on font "Prossimo" at bounding box center [338, 295] width 49 height 12
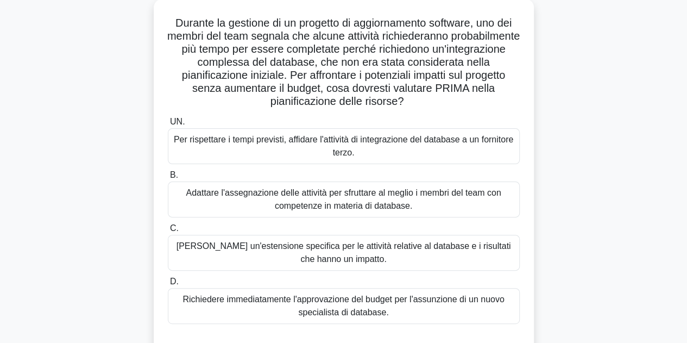
scroll to position [67, 0]
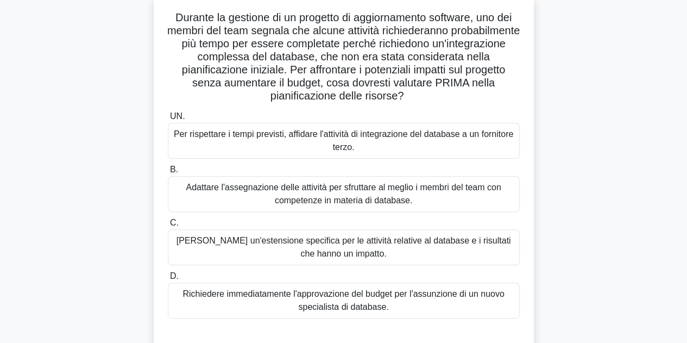
click at [396, 193] on font "Adattare l'assegnazione delle attività per sfruttare al meglio i membri del tea…" at bounding box center [343, 194] width 315 height 22
click at [168, 173] on input "B. Adattare l'assegnazione delle attività per sfruttare al meglio i membri del …" at bounding box center [168, 169] width 0 height 7
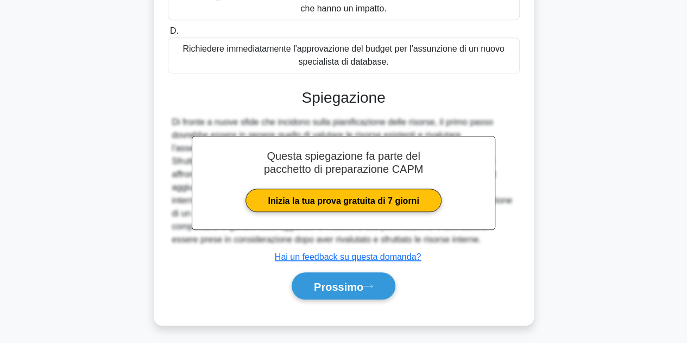
scroll to position [327, 0]
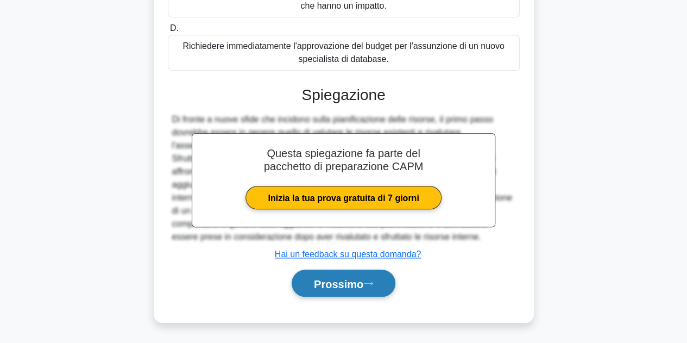
click at [370, 290] on button "Prossimo" at bounding box center [344, 284] width 104 height 28
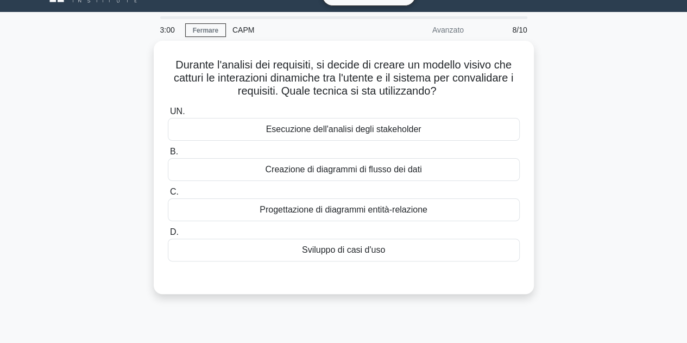
scroll to position [20, 0]
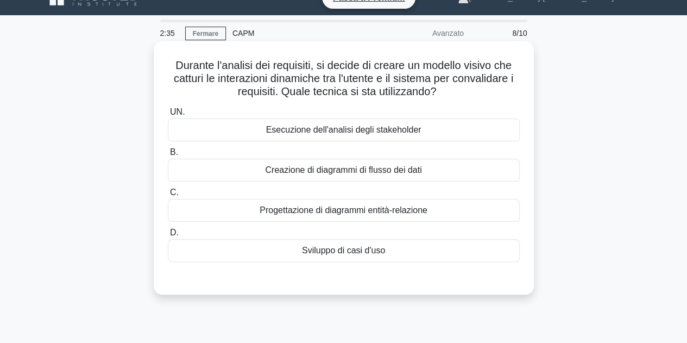
click at [352, 251] on font "Sviluppo di casi d'uso" at bounding box center [343, 250] width 83 height 9
click at [168, 236] on input "D. Sviluppo di casi d'uso" at bounding box center [168, 232] width 0 height 7
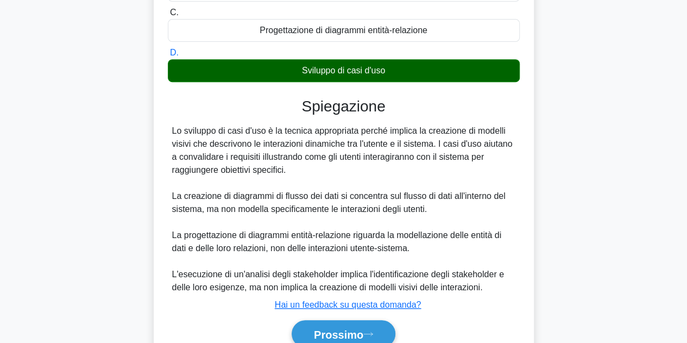
scroll to position [241, 0]
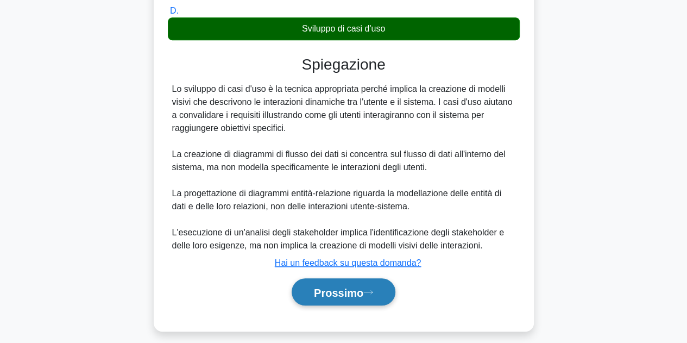
click at [351, 300] on button "Prossimo" at bounding box center [344, 292] width 104 height 28
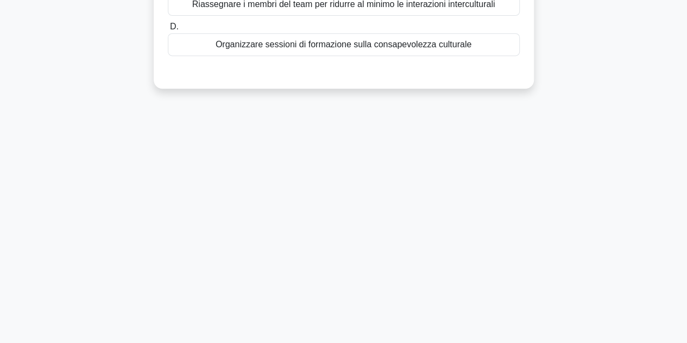
scroll to position [0, 0]
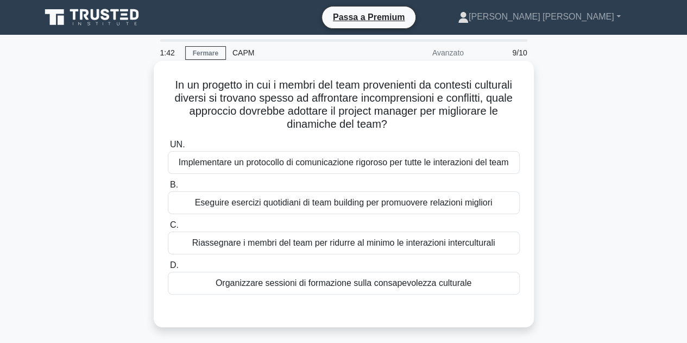
click at [421, 207] on font "Eseguire esercizi quotidiani di team building per promuovere relazioni migliori" at bounding box center [344, 202] width 298 height 9
click at [168, 189] on input "B. Eseguire esercizi quotidiani di team building per promuovere relazioni migli…" at bounding box center [168, 185] width 0 height 7
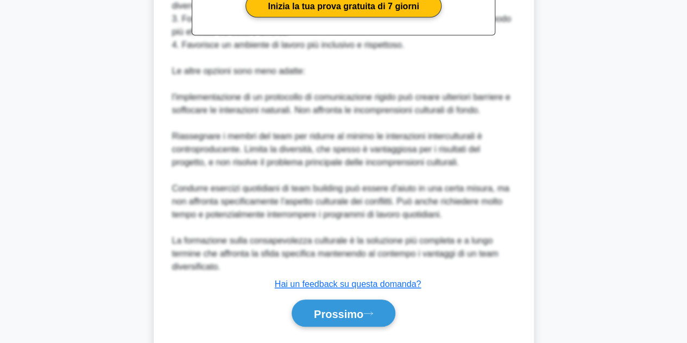
scroll to position [427, 0]
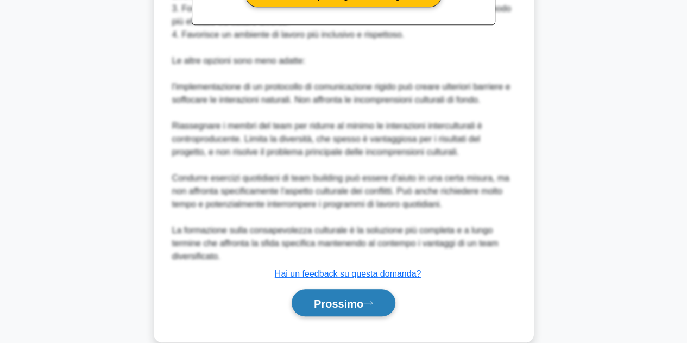
click at [350, 309] on button "Prossimo" at bounding box center [344, 303] width 104 height 28
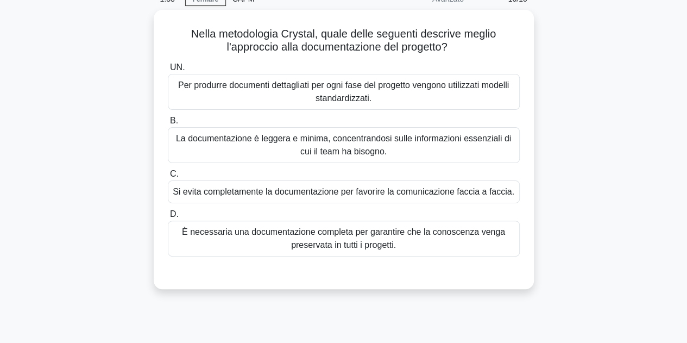
scroll to position [25, 0]
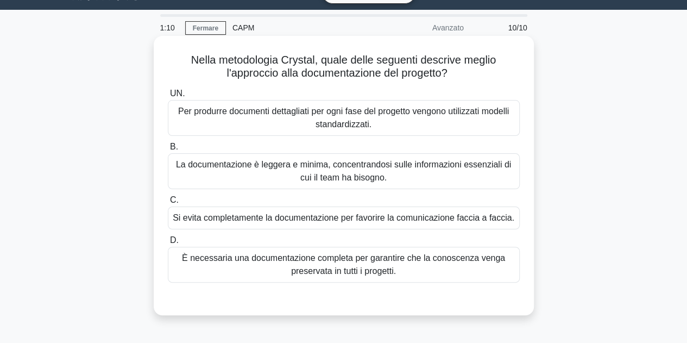
click at [383, 175] on font "La documentazione è leggera e minima, concentrandosi sulle informazioni essenzi…" at bounding box center [343, 171] width 335 height 22
click at [168, 151] on input "B. La documentazione è leggera e minima, concentrandosi sulle informazioni esse…" at bounding box center [168, 146] width 0 height 7
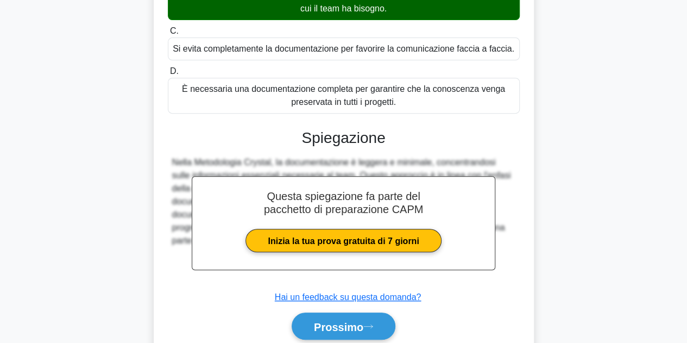
scroll to position [244, 0]
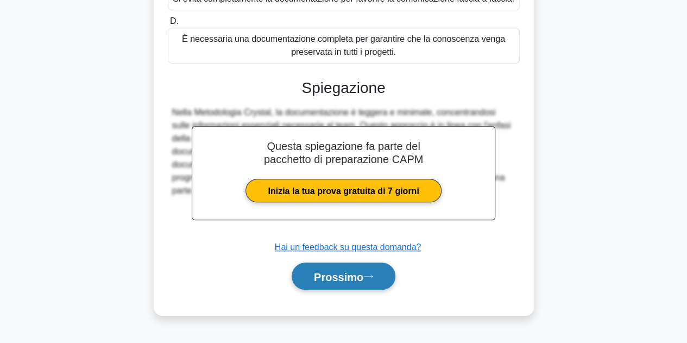
click at [336, 278] on font "Prossimo" at bounding box center [338, 277] width 49 height 12
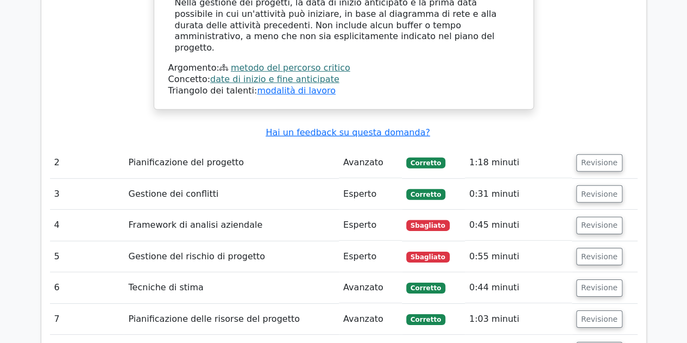
scroll to position [1587, 0]
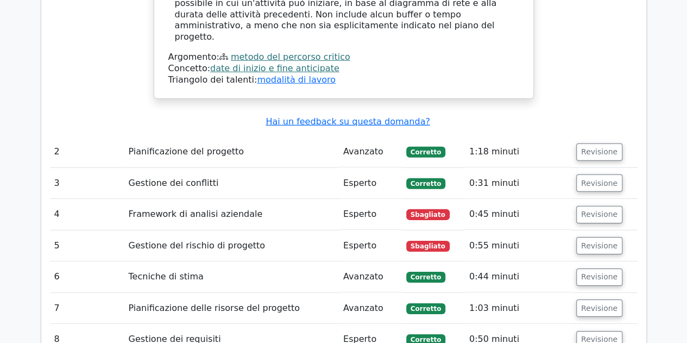
click at [465, 230] on td "Sbagliato" at bounding box center [433, 245] width 63 height 31
click at [583, 210] on font "Revisione" at bounding box center [600, 214] width 36 height 9
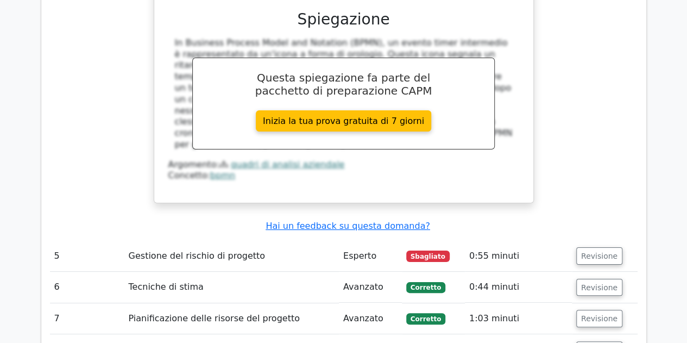
scroll to position [2076, 0]
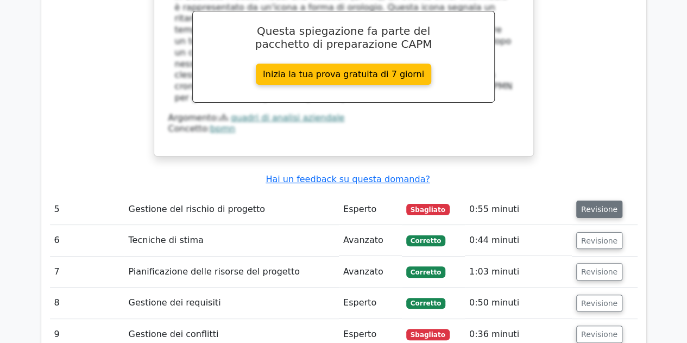
click at [592, 205] on font "Revisione" at bounding box center [600, 209] width 36 height 9
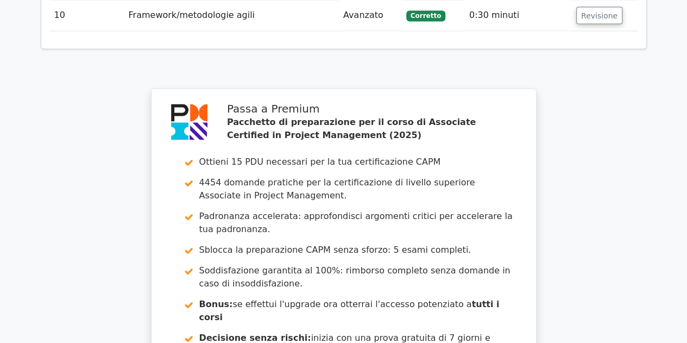
scroll to position [3186, 0]
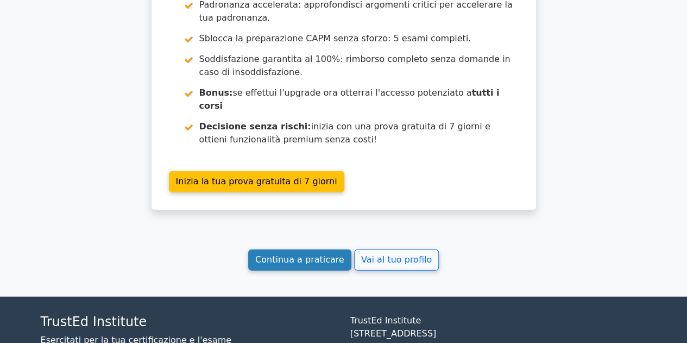
click at [297, 255] on font "Continua a praticare" at bounding box center [299, 260] width 89 height 10
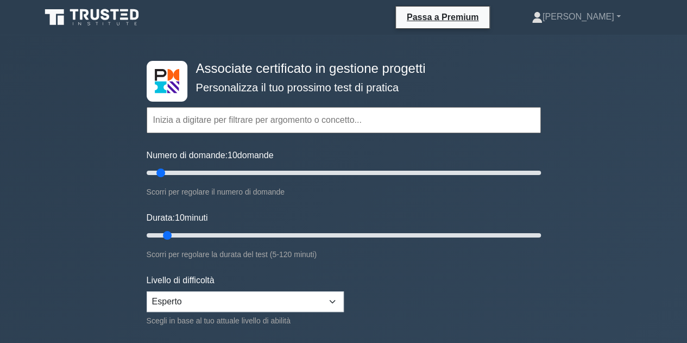
scroll to position [300, 0]
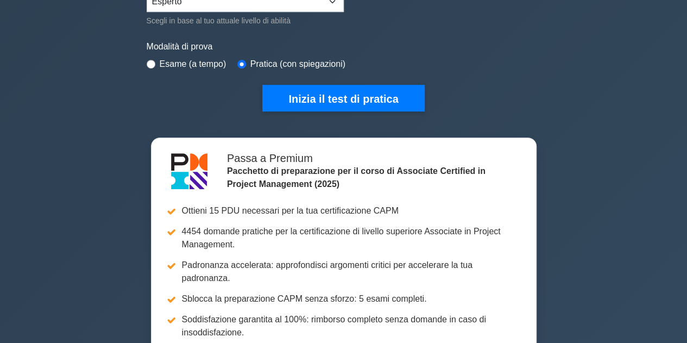
click at [188, 60] on font "Esame (a tempo)" at bounding box center [193, 63] width 67 height 9
click at [164, 60] on font "Esame (a tempo)" at bounding box center [193, 63] width 67 height 9
click at [152, 66] on input "radio" at bounding box center [151, 64] width 9 height 9
radio input "true"
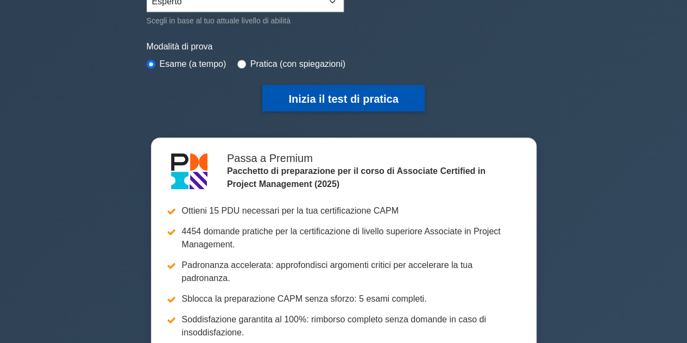
click at [322, 96] on font "Inizia il test di pratica" at bounding box center [344, 99] width 110 height 12
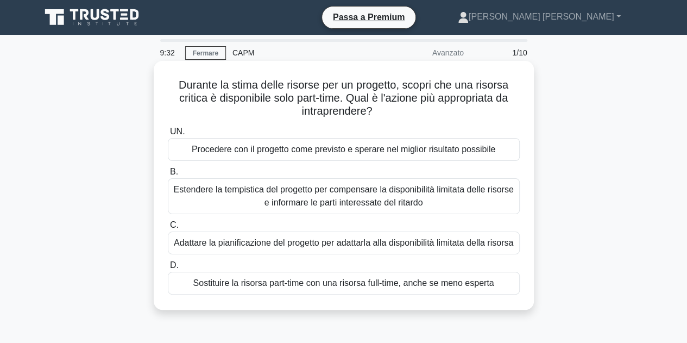
click at [427, 242] on font "Adattare la pianificazione del progetto per adattarla alla disponibilità limita…" at bounding box center [344, 242] width 340 height 9
click at [168, 229] on input "C. Adattare la pianificazione del progetto per adattarla alla disponibilità lim…" at bounding box center [168, 225] width 0 height 7
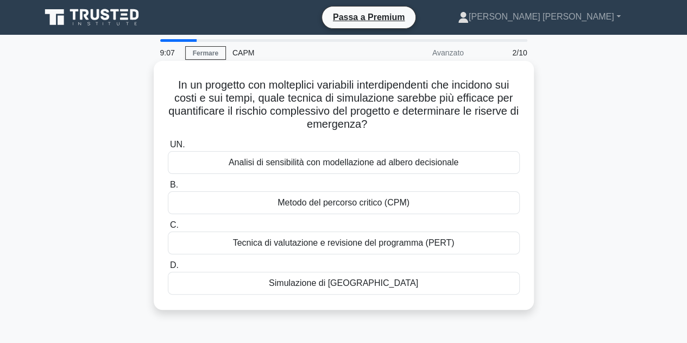
click at [460, 162] on div "Analisi di sensibilità con modellazione ad albero decisionale" at bounding box center [344, 162] width 352 height 23
click at [168, 148] on input "UN. Analisi di sensibilità con modellazione ad albero decisionale" at bounding box center [168, 144] width 0 height 7
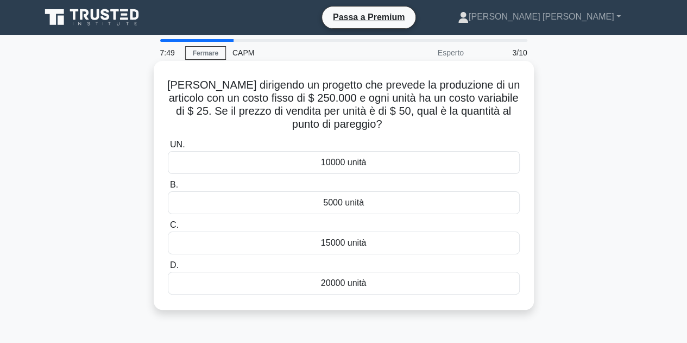
click at [362, 279] on font "20000 unità" at bounding box center [344, 282] width 46 height 9
click at [168, 269] on input "D. 20000 unità" at bounding box center [168, 265] width 0 height 7
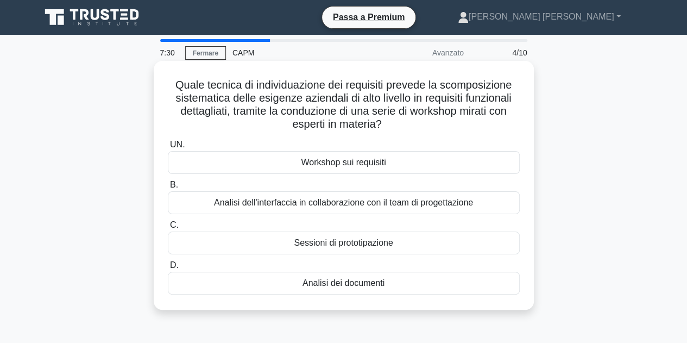
click at [389, 168] on div "Workshop sui requisiti" at bounding box center [344, 162] width 352 height 23
click at [168, 148] on input "UN. Workshop sui requisiti" at bounding box center [168, 144] width 0 height 7
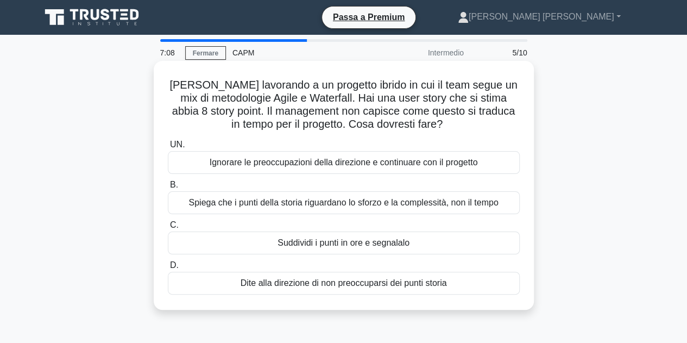
click at [498, 205] on font "Spiega che i punti della storia riguardano lo sforzo e la complessità, non il t…" at bounding box center [344, 202] width 310 height 9
click at [168, 189] on input "B. Spiega che i punti della storia riguardano lo sforzo e la complessità, non i…" at bounding box center [168, 185] width 0 height 7
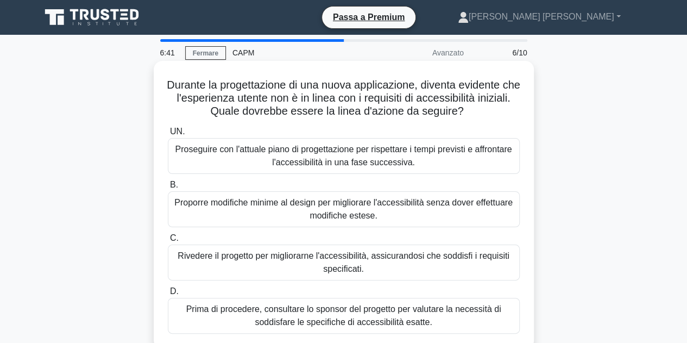
click at [404, 212] on font "Proporre modifiche minime al design per migliorare l'accessibilità senza dover …" at bounding box center [344, 209] width 342 height 26
click at [168, 189] on input "B. Proporre modifiche minime al design per migliorare l'accessibilità senza dov…" at bounding box center [168, 185] width 0 height 7
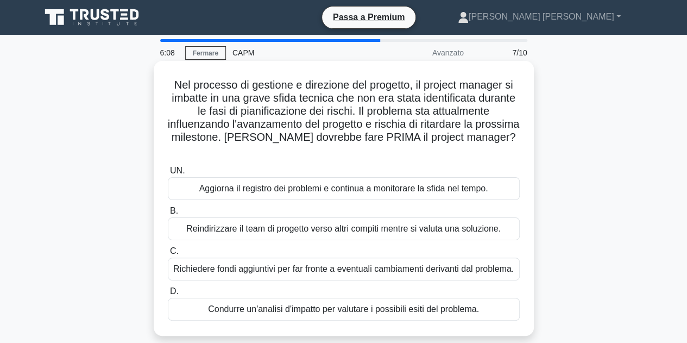
click at [414, 305] on font "Condurre un'analisi d'impatto per valutare i possibili esiti del problema." at bounding box center [343, 308] width 271 height 9
click at [168, 295] on input "D. Condurre un'analisi d'impatto per valutare i possibili esiti del problema." at bounding box center [168, 291] width 0 height 7
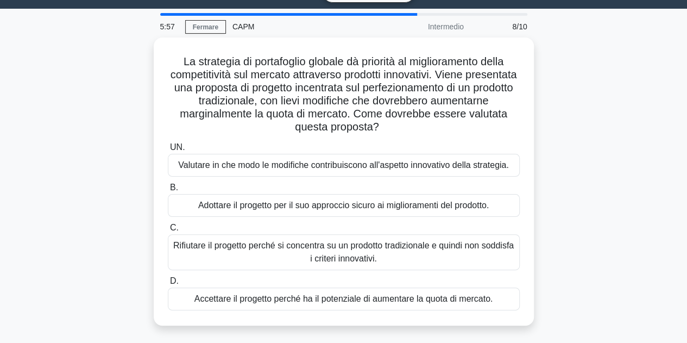
scroll to position [27, 0]
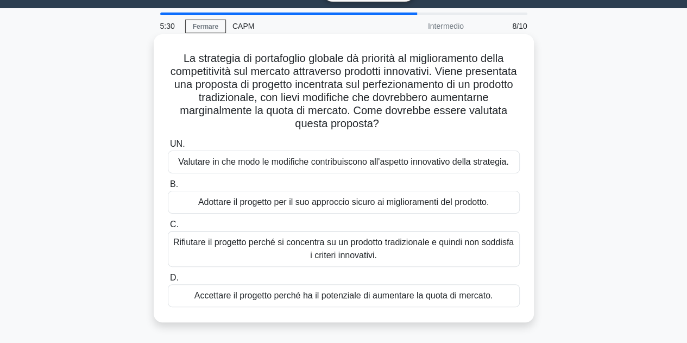
click at [439, 248] on font "Rifiutare il progetto perché si concentra su un prodotto tradizionale e quindi …" at bounding box center [344, 249] width 342 height 26
click at [168, 228] on input "C. Rifiutare il progetto perché si concentra su un prodotto tradizionale e quin…" at bounding box center [168, 224] width 0 height 7
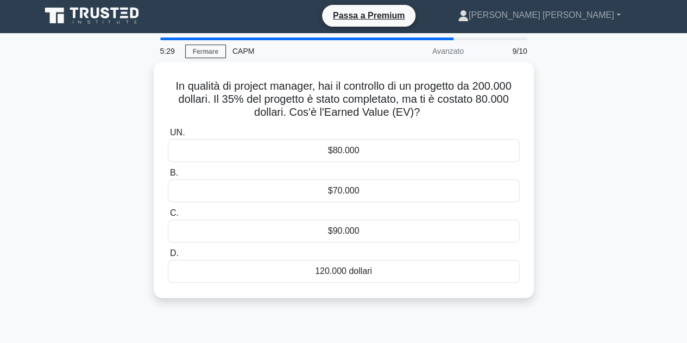
scroll to position [0, 0]
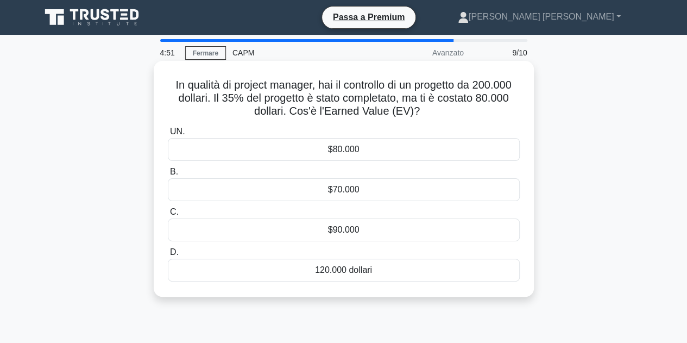
click at [366, 191] on div "$70.000" at bounding box center [344, 189] width 352 height 23
click at [168, 176] on input "B. $70.000" at bounding box center [168, 171] width 0 height 7
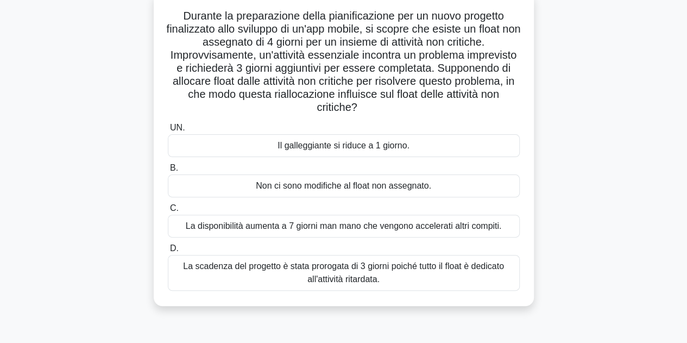
scroll to position [74, 0]
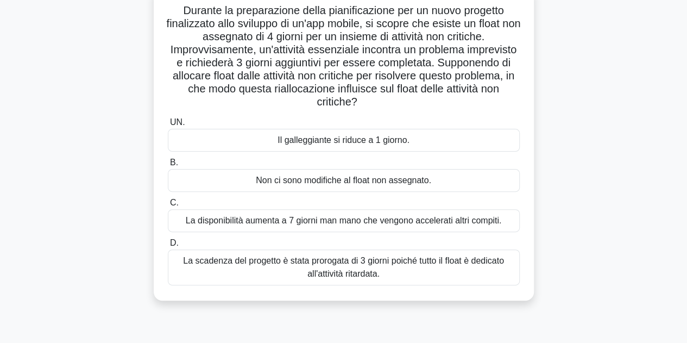
click at [411, 136] on div "Il galleggiante si riduce a 1 giorno." at bounding box center [344, 140] width 352 height 23
click at [168, 126] on input "UN. Il galleggiante si riduce a 1 giorno." at bounding box center [168, 122] width 0 height 7
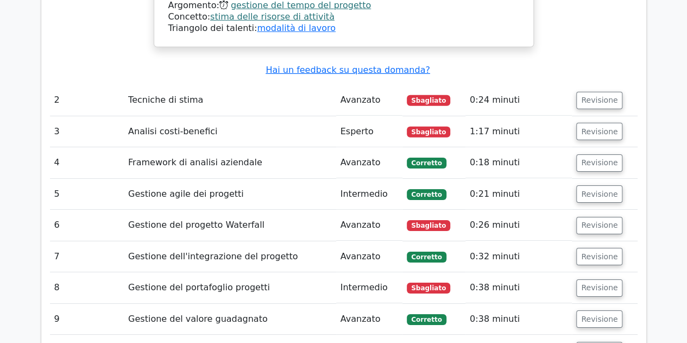
scroll to position [1667, 0]
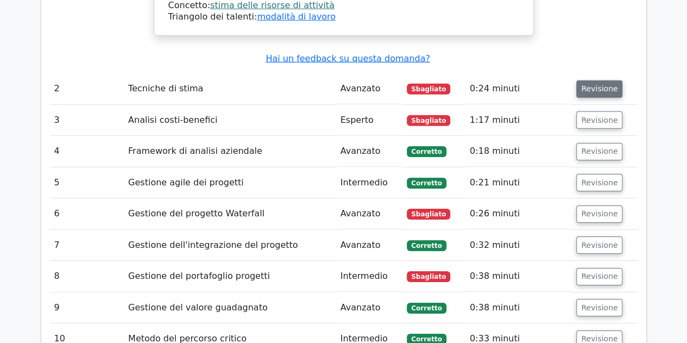
click at [595, 85] on font "Revisione" at bounding box center [600, 89] width 36 height 9
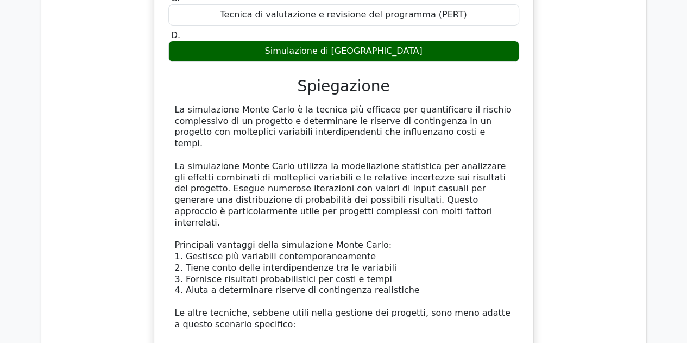
scroll to position [1928, 0]
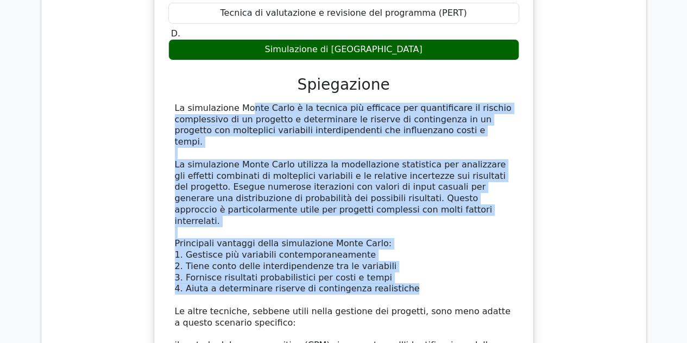
drag, startPoint x: 174, startPoint y: 70, endPoint x: 396, endPoint y: 230, distance: 273.6
click at [396, 230] on div "La simulazione Monte Carlo è la tecnica più efficace per quantificare il rischi…" at bounding box center [344, 289] width 338 height 373
copy div "La simulazione Monte Carlo è la tecnica più efficace per quantificare il rischi…"
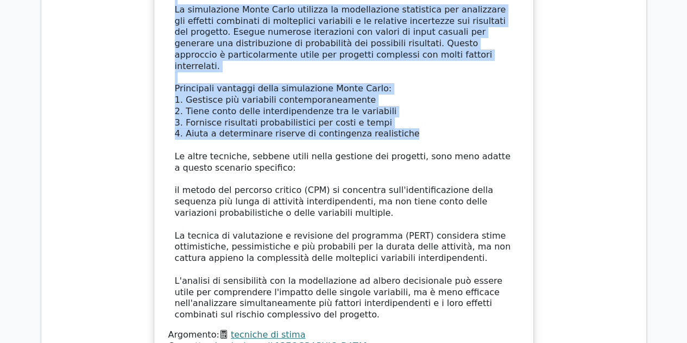
scroll to position [2091, 0]
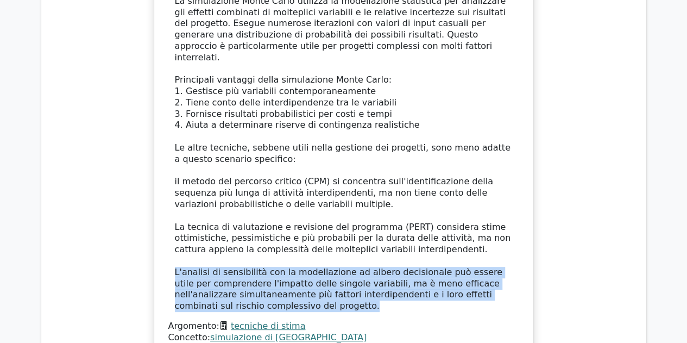
drag, startPoint x: 176, startPoint y: 209, endPoint x: 277, endPoint y: 241, distance: 106.7
click at [277, 241] on div "La simulazione Monte Carlo è la tecnica più efficace per quantificare il rischi…" at bounding box center [344, 125] width 338 height 373
copy font "L'analisi di sensibilità con la modellazione ad albero decisionale può essere u…"
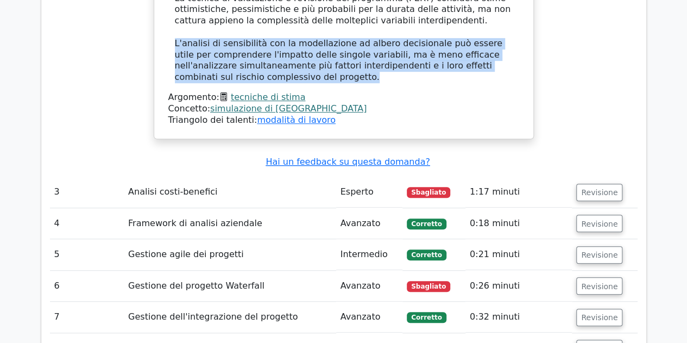
scroll to position [2329, 0]
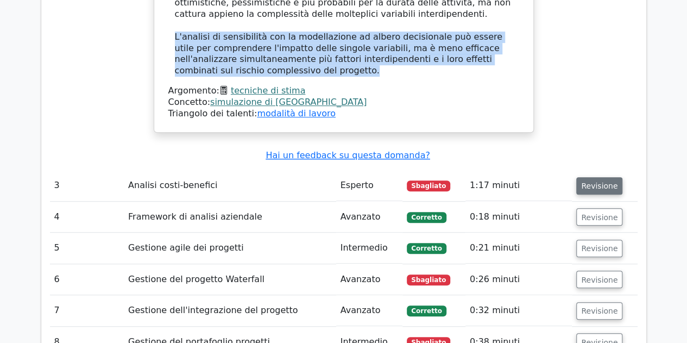
click at [601, 182] on font "Revisione" at bounding box center [600, 186] width 36 height 9
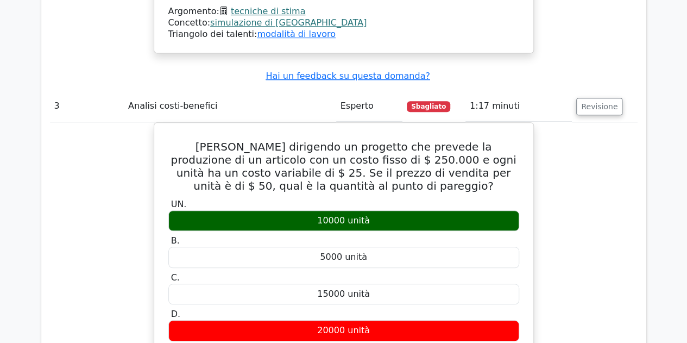
scroll to position [2344, 0]
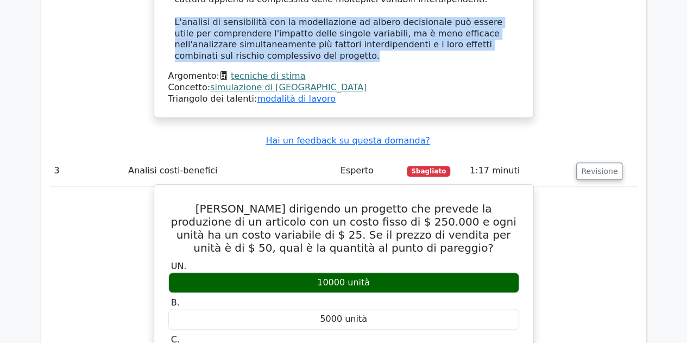
drag, startPoint x: 177, startPoint y: 146, endPoint x: 490, endPoint y: 330, distance: 363.2
copy div "Stai dirigendo un progetto che prevede la produzione di un articolo con un cost…"
click at [384, 272] on div "10000 unità" at bounding box center [343, 282] width 351 height 21
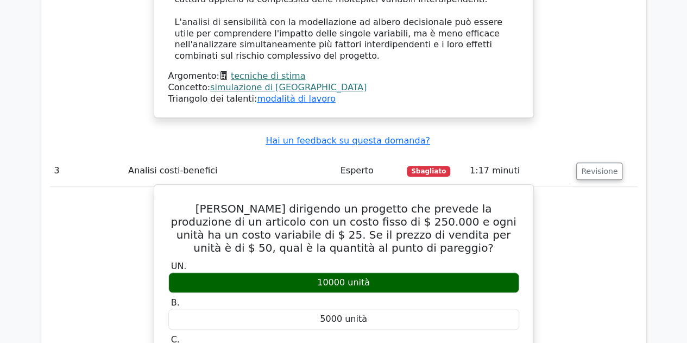
drag, startPoint x: 318, startPoint y: 220, endPoint x: 382, endPoint y: 335, distance: 131.6
click at [382, 335] on div "UN. 10000 unità B. 5000 unità C. D." at bounding box center [344, 332] width 364 height 147
copy div "10000 unità B. 5000 unità C. 15000 unità D. 20000 unità"
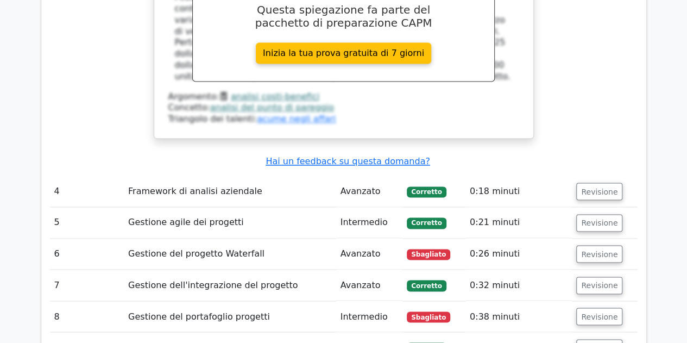
scroll to position [2842, 0]
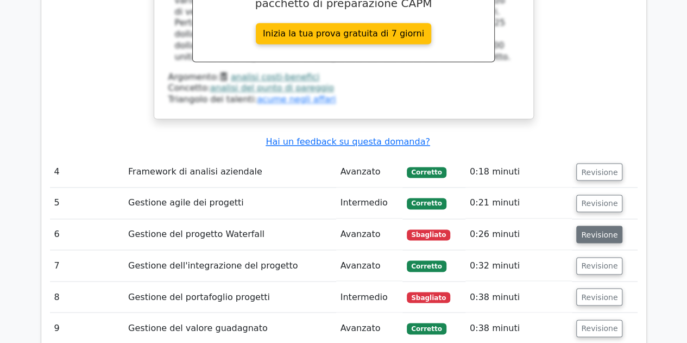
click at [592, 230] on font "Revisione" at bounding box center [600, 234] width 36 height 9
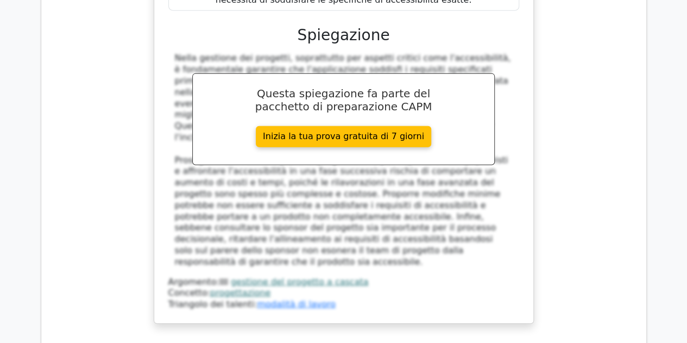
scroll to position [3378, 0]
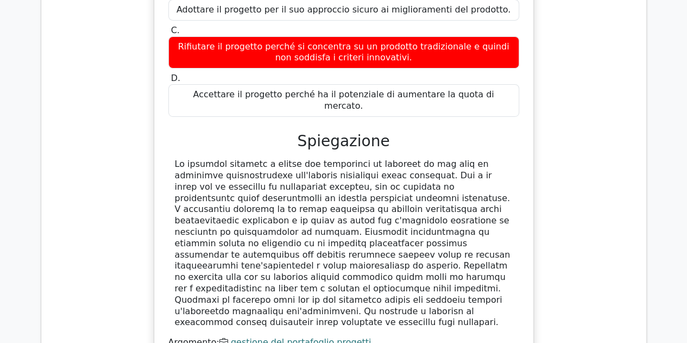
scroll to position [3940, 0]
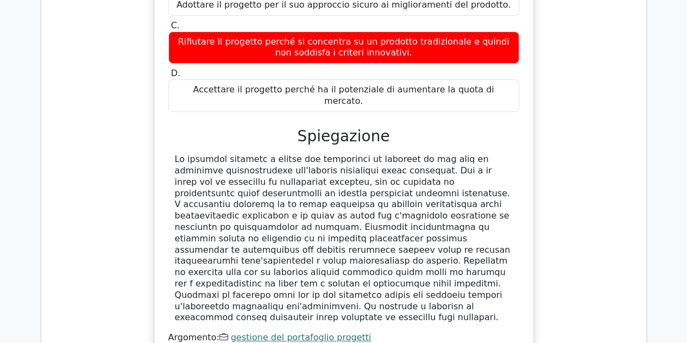
drag, startPoint x: 687, startPoint y: 286, endPoint x: 689, endPoint y: 293, distance: 7.9
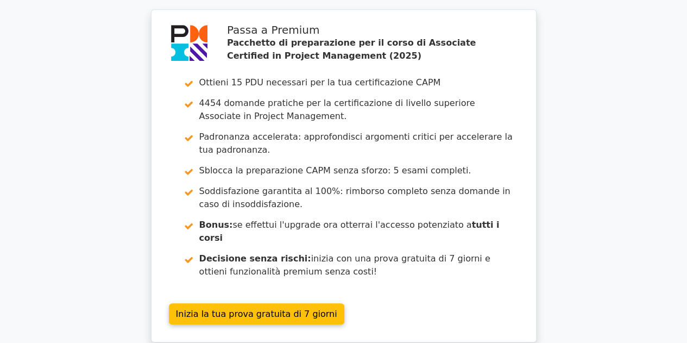
scroll to position [4484, 0]
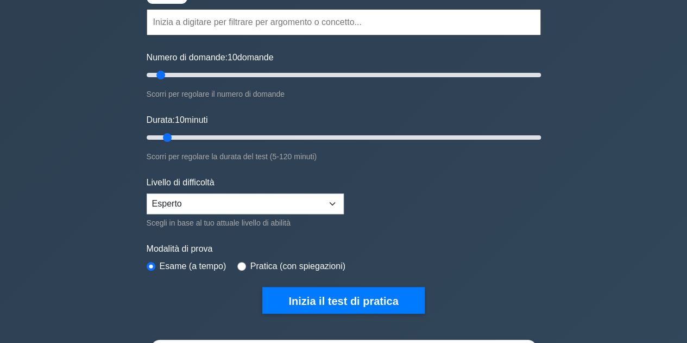
scroll to position [109, 0]
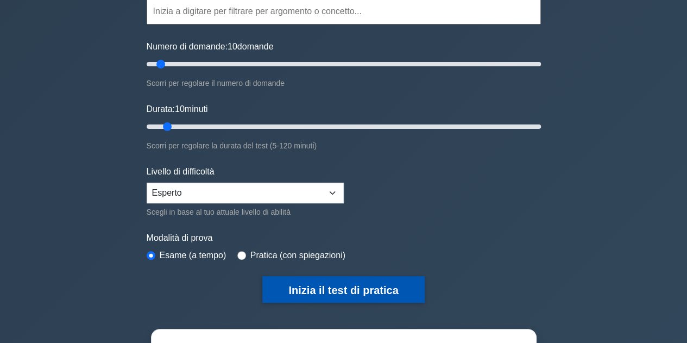
click at [339, 291] on font "Inizia il test di pratica" at bounding box center [344, 290] width 110 height 12
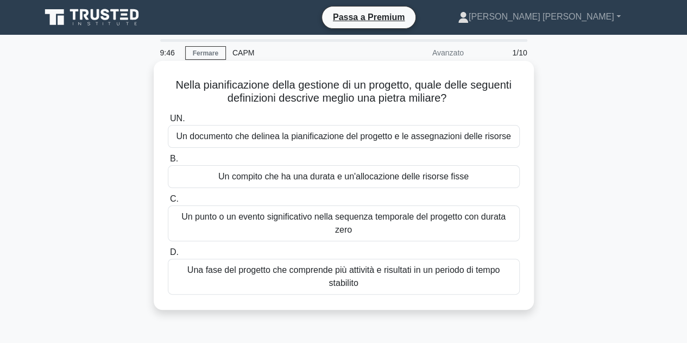
click at [385, 229] on font "Un punto o un evento significativo nella sequenza temporale del progetto con du…" at bounding box center [344, 223] width 342 height 26
click at [168, 203] on input "C. Un punto o un evento significativo nella sequenza temporale del progetto con…" at bounding box center [168, 199] width 0 height 7
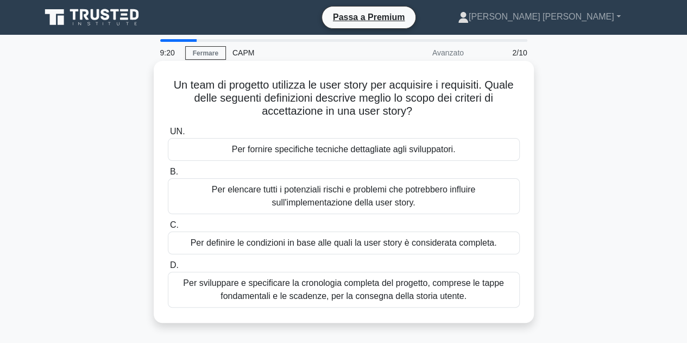
click at [479, 244] on font "Per definire le condizioni in base alle quali la user story è considerata compl…" at bounding box center [344, 242] width 307 height 9
click at [168, 229] on input "C. Per definire le condizioni in base alle quali la user story è considerata co…" at bounding box center [168, 225] width 0 height 7
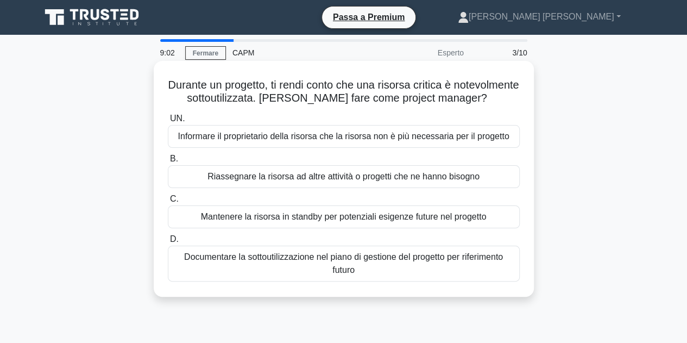
click at [431, 181] on font "Riassegnare la risorsa ad altre attività o progetti che ne hanno bisogno" at bounding box center [344, 176] width 272 height 9
click at [168, 162] on input "B. Riassegnare la risorsa ad altre attività o progetti che ne hanno bisogno" at bounding box center [168, 158] width 0 height 7
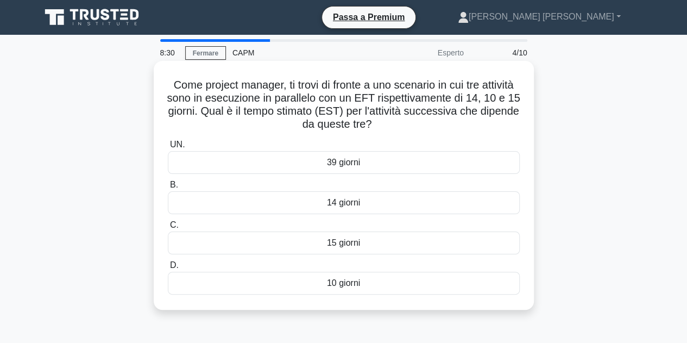
click at [353, 244] on font "15 giorni" at bounding box center [343, 242] width 33 height 9
click at [168, 229] on input "C. 15 giorni" at bounding box center [168, 225] width 0 height 7
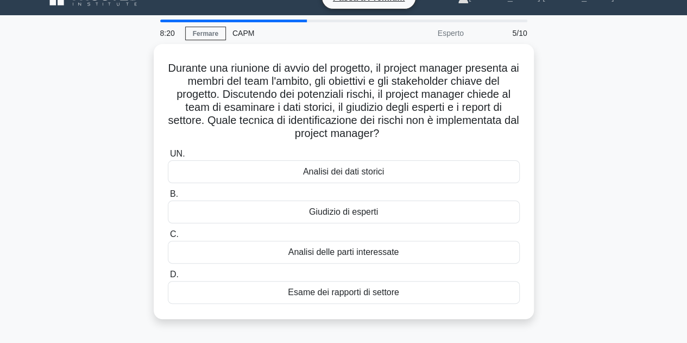
scroll to position [20, 0]
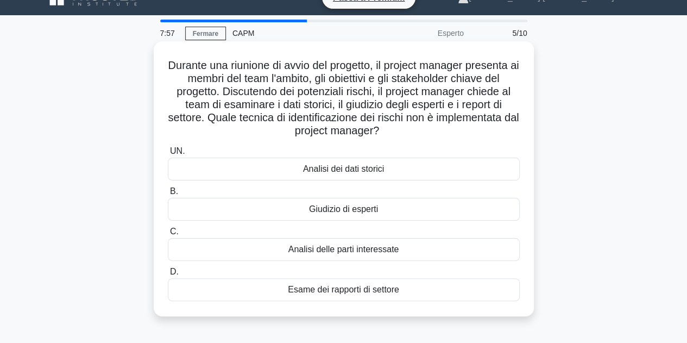
click at [383, 211] on div "Giudizio di esperti" at bounding box center [344, 209] width 352 height 23
click at [168, 195] on input "B. Giudizio di esperti" at bounding box center [168, 191] width 0 height 7
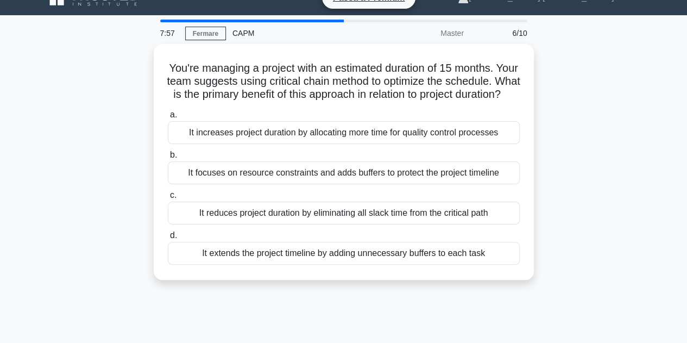
scroll to position [0, 0]
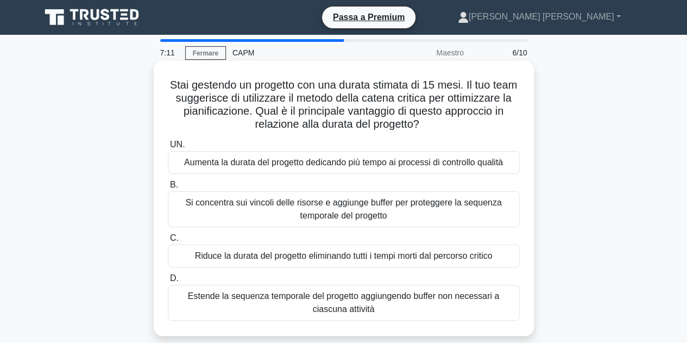
click at [458, 259] on font "Riduce la durata del progetto eliminando tutti i tempi morti dal percorso criti…" at bounding box center [344, 255] width 298 height 9
click at [168, 242] on input "C. Riduce la durata del progetto eliminando tutti i tempi morti dal percorso cr…" at bounding box center [168, 238] width 0 height 7
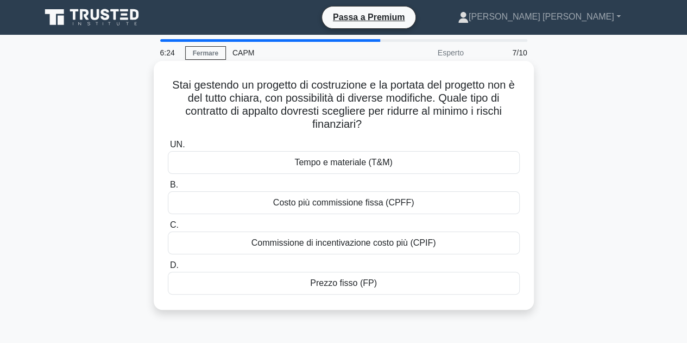
click at [411, 161] on div "Tempo e materiale (T&M)" at bounding box center [344, 162] width 352 height 23
click at [168, 148] on input "UN. Tempo e materiale (T&M)" at bounding box center [168, 144] width 0 height 7
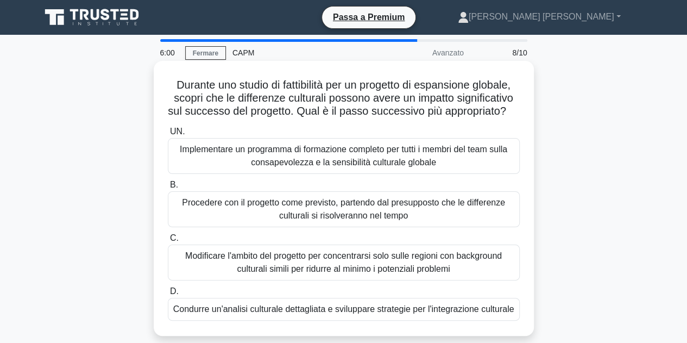
click at [442, 167] on font "Implementare un programma di formazione completo per tutti i membri del team su…" at bounding box center [344, 156] width 328 height 22
click at [168, 135] on input "UN. Implementare un programma di formazione completo per tutti i membri del tea…" at bounding box center [168, 131] width 0 height 7
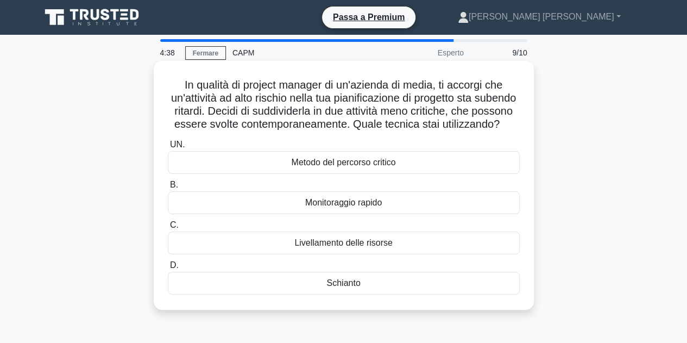
click at [352, 287] on font "Schianto" at bounding box center [344, 282] width 34 height 9
click at [168, 269] on input "D. Schianto" at bounding box center [168, 265] width 0 height 7
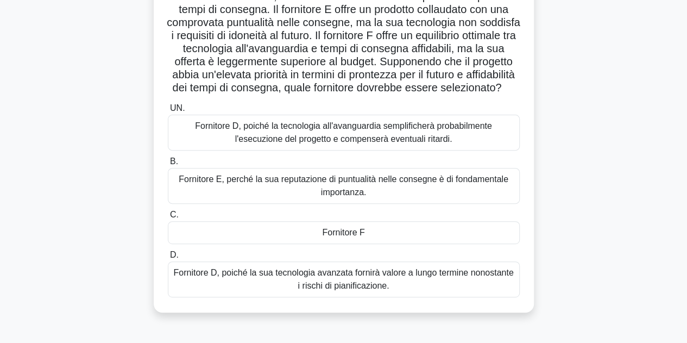
scroll to position [140, 0]
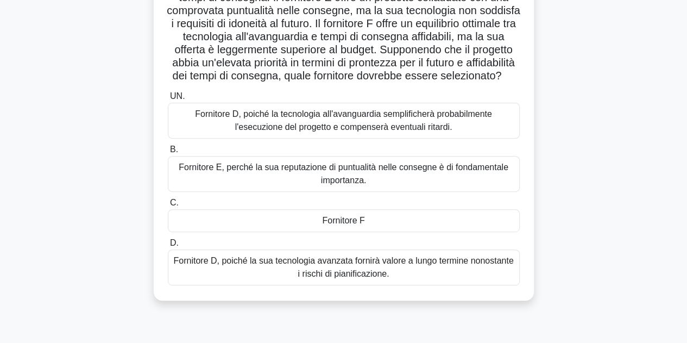
click at [428, 232] on div "Fornitore F" at bounding box center [344, 220] width 352 height 23
click at [168, 207] on input "C. Fornitore F" at bounding box center [168, 202] width 0 height 7
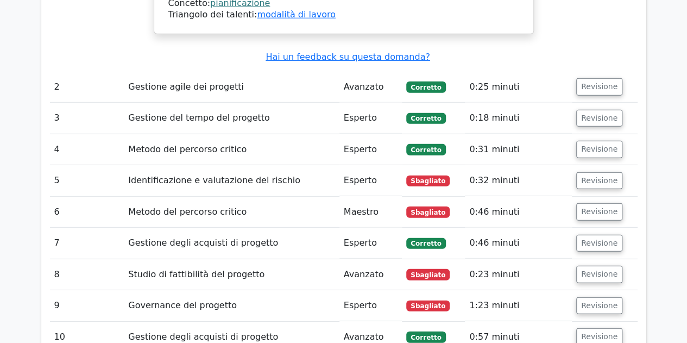
scroll to position [1416, 0]
click at [597, 176] on font "Revisione" at bounding box center [600, 180] width 36 height 9
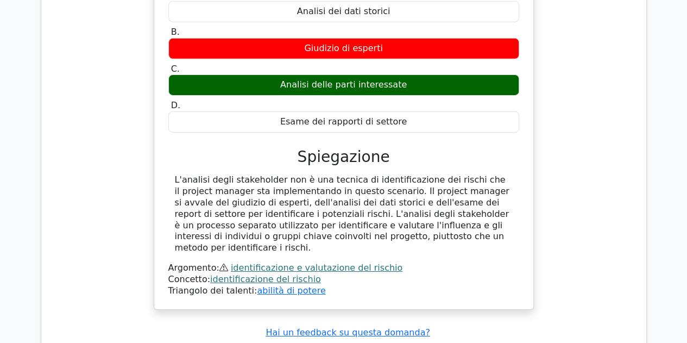
scroll to position [1866, 0]
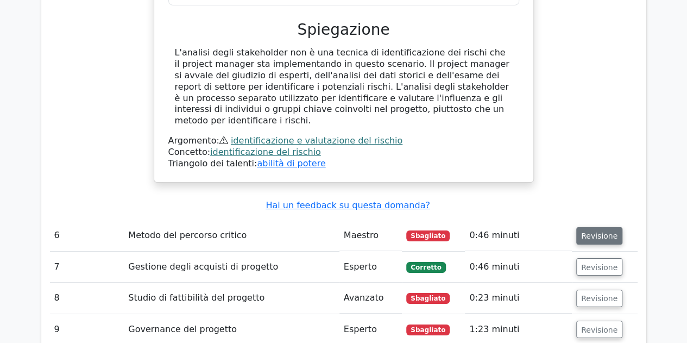
click at [594, 232] on font "Revisione" at bounding box center [600, 236] width 36 height 9
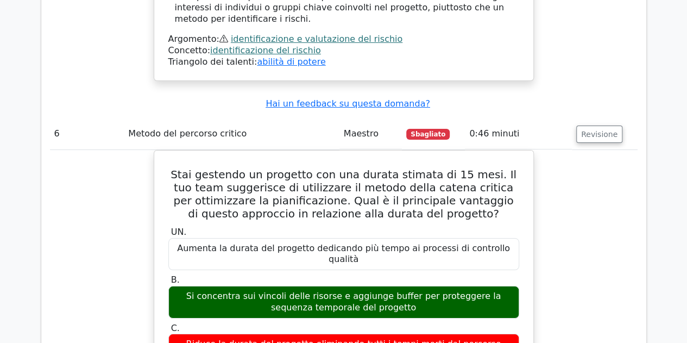
scroll to position [1966, 0]
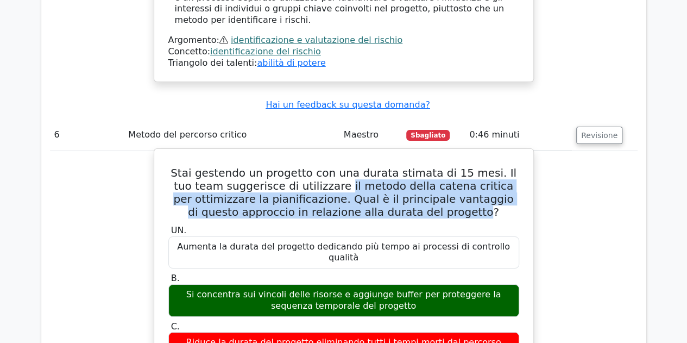
drag, startPoint x: 333, startPoint y: 120, endPoint x: 455, endPoint y: 151, distance: 126.0
click at [455, 166] on font "Stai gestendo un progetto con una durata stimata di 15 mesi. Il tuo team sugger…" at bounding box center [344, 192] width 346 height 52
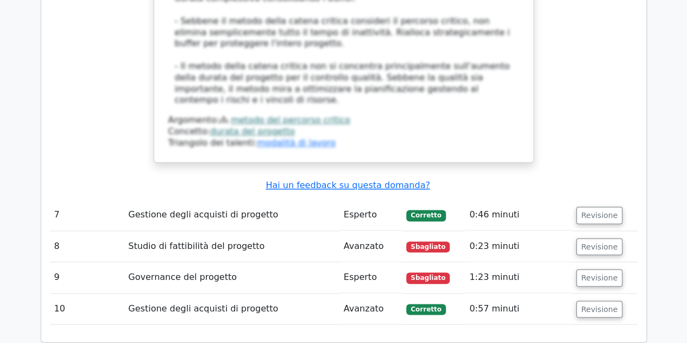
scroll to position [2701, 0]
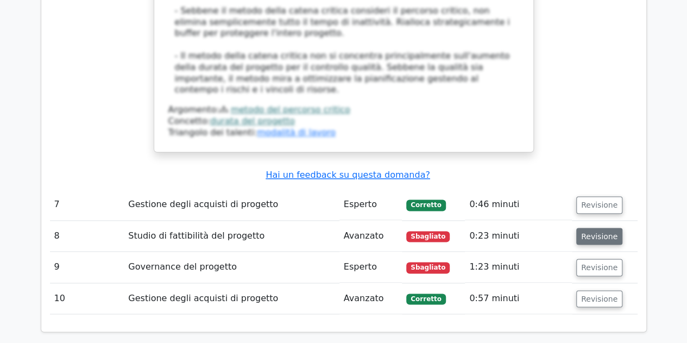
click at [592, 232] on font "Revisione" at bounding box center [600, 236] width 36 height 9
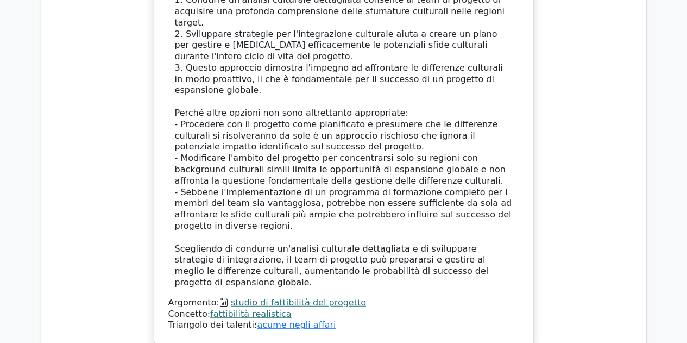
scroll to position [3365, 0]
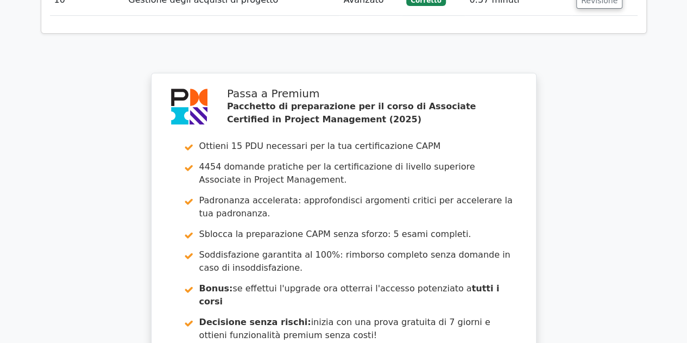
scroll to position [4379, 0]
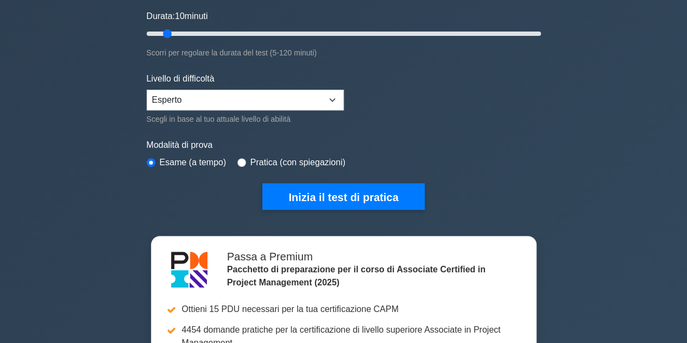
scroll to position [218, 0]
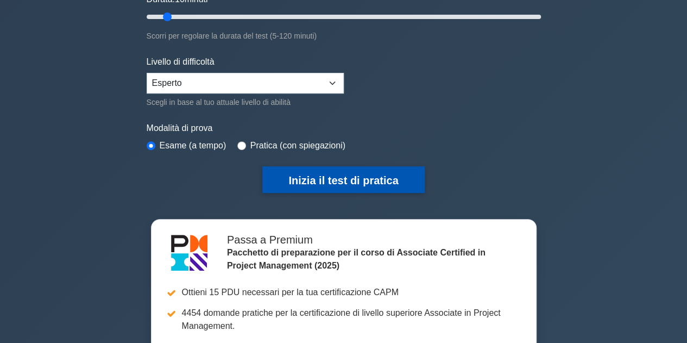
click at [347, 190] on button "Inizia il test di pratica" at bounding box center [343, 179] width 162 height 27
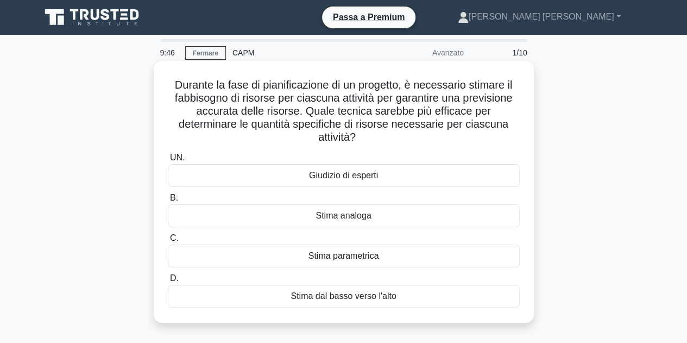
click at [378, 295] on font "Stima dal basso verso l'alto" at bounding box center [343, 295] width 105 height 9
click at [168, 282] on input "D. Stima dal basso verso l'alto" at bounding box center [168, 278] width 0 height 7
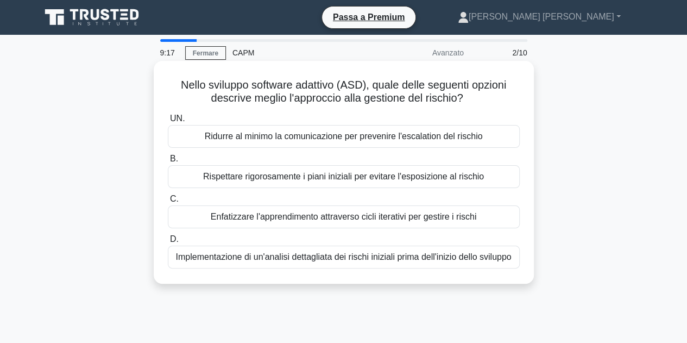
click at [446, 221] on font "Enfatizzare l'apprendimento attraverso cicli iterativi per gestire i rischi" at bounding box center [344, 216] width 266 height 9
click at [168, 203] on input "C. Enfatizzare l'apprendimento attraverso cicli iterativi per gestire i rischi" at bounding box center [168, 199] width 0 height 7
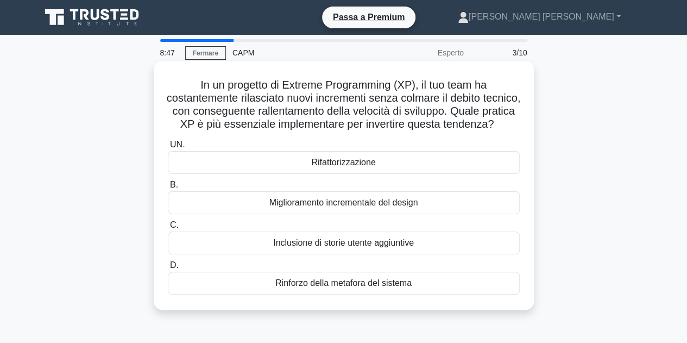
click at [340, 174] on div "Rifattorizzazione" at bounding box center [344, 162] width 352 height 23
click at [168, 148] on input "UN. Rifattorizzazione" at bounding box center [168, 144] width 0 height 7
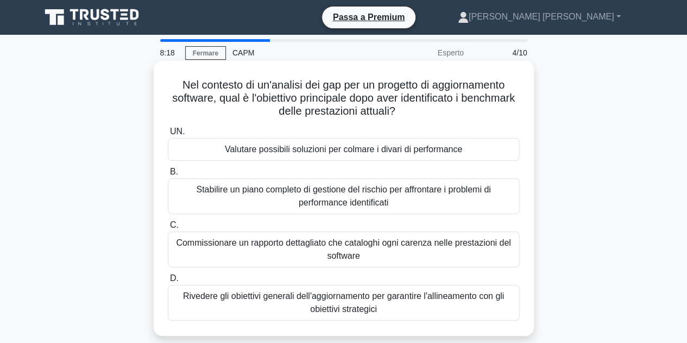
click at [366, 152] on font "Valutare possibili soluzioni per colmare i divari di performance" at bounding box center [343, 149] width 237 height 9
click at [168, 135] on input "UN. Valutare possibili soluzioni per colmare i divari di performance" at bounding box center [168, 131] width 0 height 7
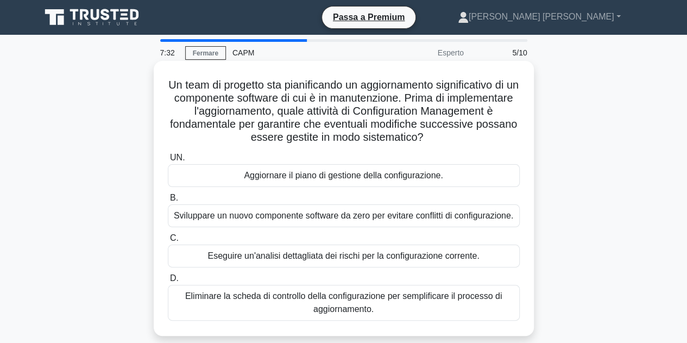
click at [413, 175] on font "Aggiornare il piano di gestione della configurazione." at bounding box center [343, 175] width 199 height 9
click at [168, 161] on input "UN. Aggiornare il piano di gestione della configurazione." at bounding box center [168, 157] width 0 height 7
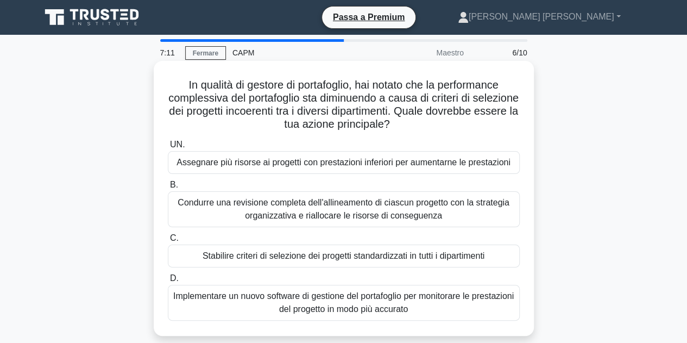
click at [373, 258] on font "Stabilire criteri di selezione dei progetti standardizzati in tutti i dipartime…" at bounding box center [344, 255] width 282 height 9
click at [168, 242] on input "C. Stabilire criteri di selezione dei progetti standardizzati in tutti i dipart…" at bounding box center [168, 238] width 0 height 7
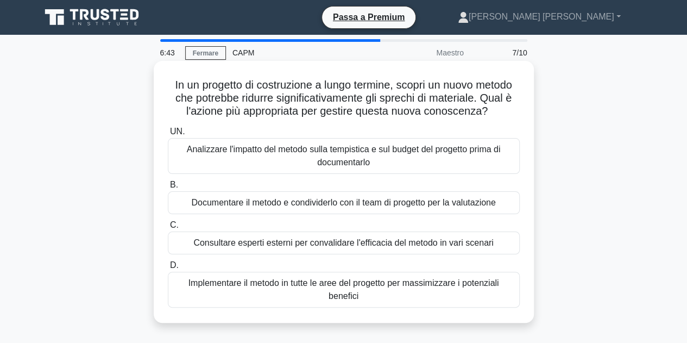
click at [412, 153] on font "Analizzare l'impatto del metodo sulla tempistica e sul budget del progetto prim…" at bounding box center [344, 156] width 314 height 22
click at [168, 135] on input "UN. Analizzare l'impatto del metodo sulla tempistica e sul budget del progetto …" at bounding box center [168, 131] width 0 height 7
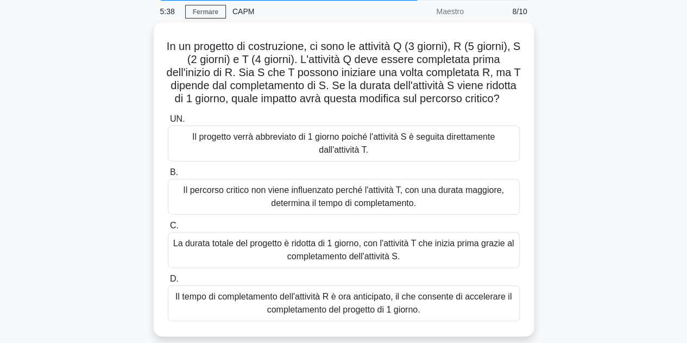
scroll to position [46, 0]
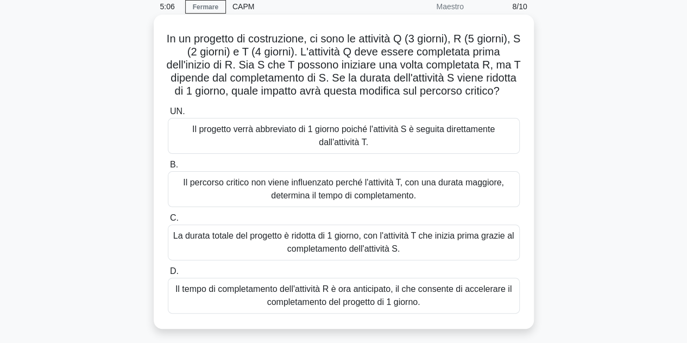
click at [432, 255] on font "La durata totale del progetto è ridotta di 1 giorno, con l'attività T che inizi…" at bounding box center [344, 242] width 342 height 26
click at [168, 222] on input "C. La durata totale del progetto è ridotta di 1 giorno, con l'attività T che in…" at bounding box center [168, 218] width 0 height 7
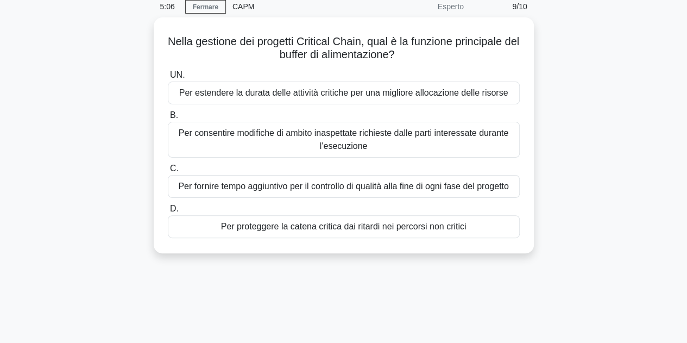
scroll to position [0, 0]
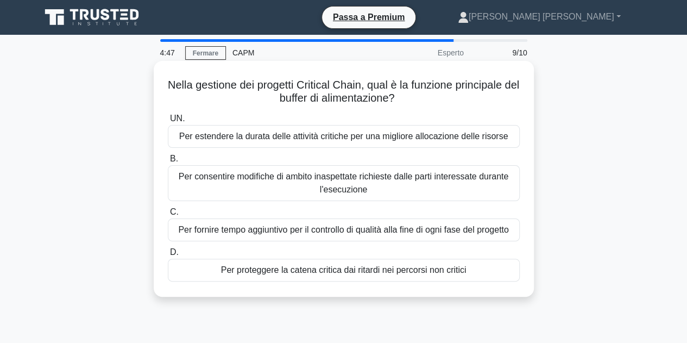
click at [422, 271] on font "Per proteggere la catena critica dai ritardi nei percorsi non critici" at bounding box center [344, 269] width 246 height 9
click at [168, 256] on input "D. Per proteggere la catena critica dai ritardi nei percorsi non critici" at bounding box center [168, 252] width 0 height 7
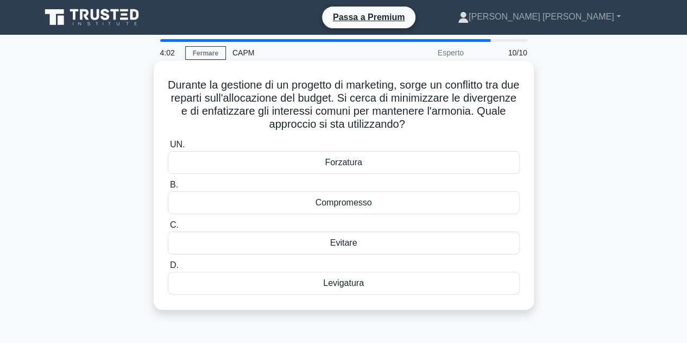
click at [346, 286] on font "Levigatura" at bounding box center [343, 282] width 41 height 9
click at [168, 269] on input "D. [GEOGRAPHIC_DATA]" at bounding box center [168, 265] width 0 height 7
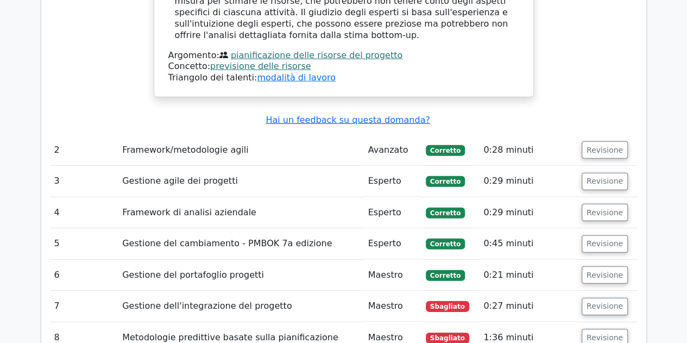
scroll to position [1586, 0]
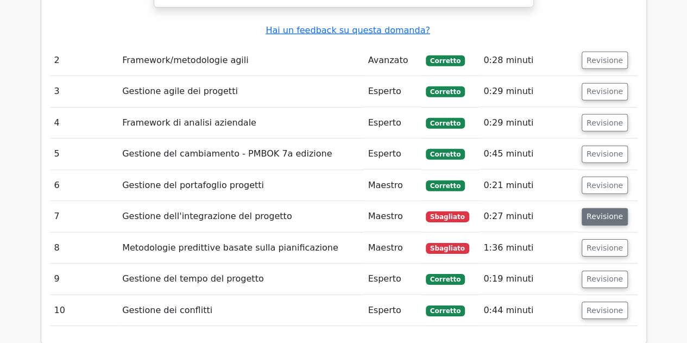
click at [603, 212] on font "Revisione" at bounding box center [605, 216] width 36 height 9
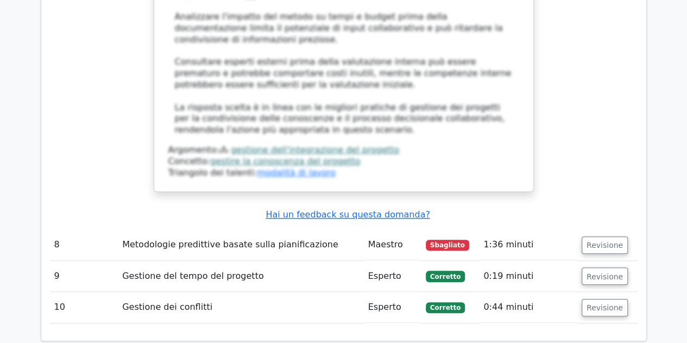
scroll to position [2398, 0]
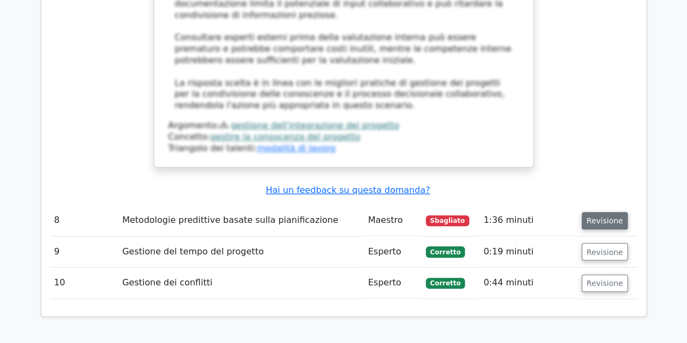
click at [598, 216] on font "Revisione" at bounding box center [605, 220] width 36 height 9
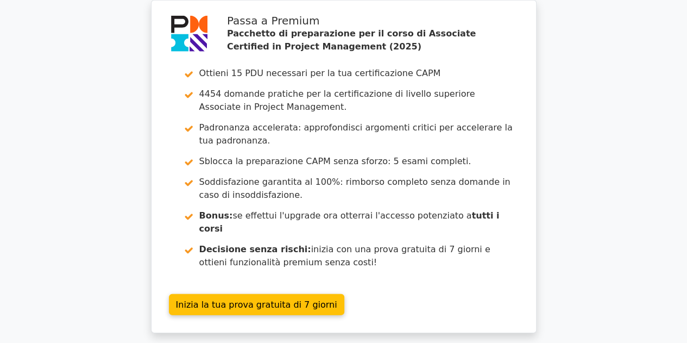
scroll to position [3580, 0]
